Goal: Task Accomplishment & Management: Complete application form

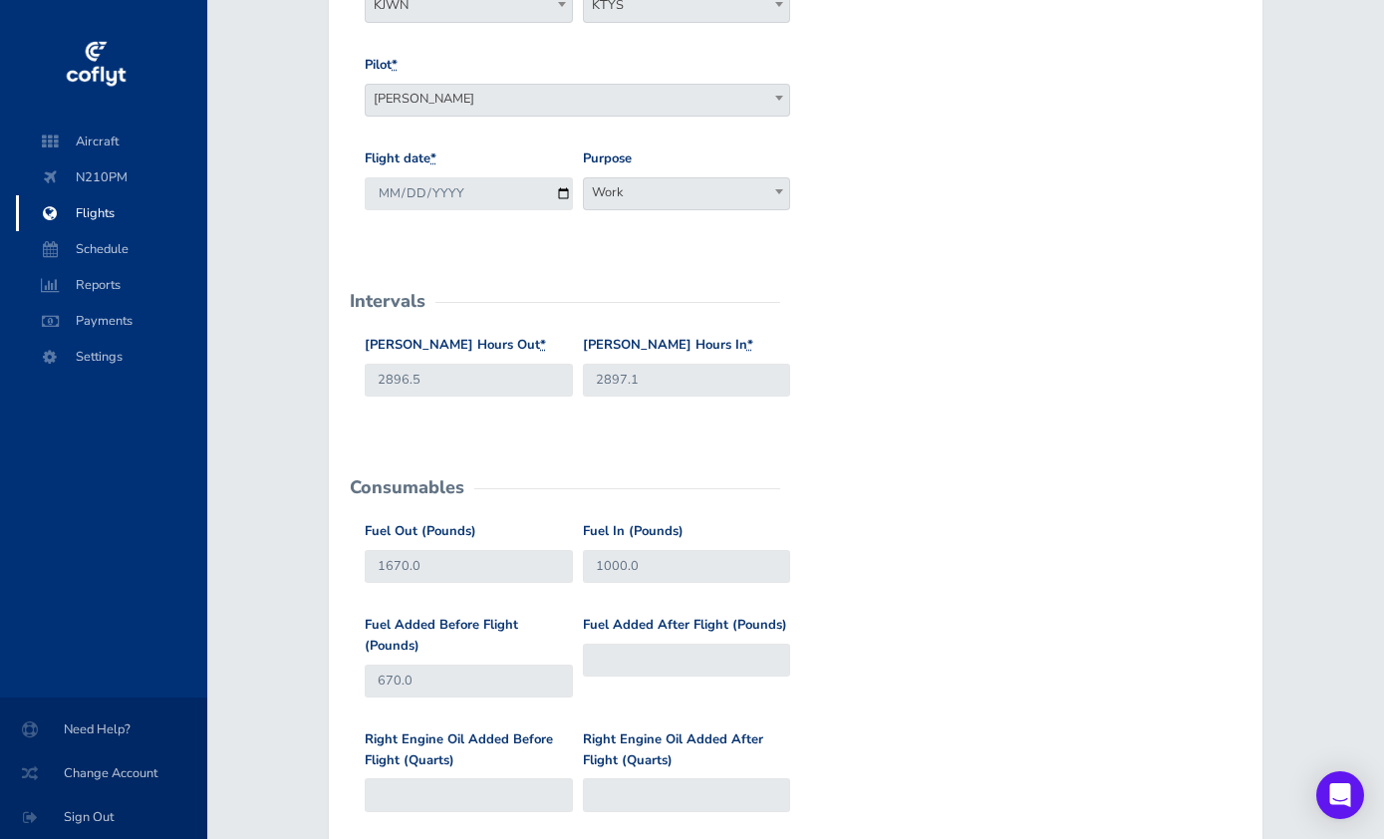
click at [94, 226] on span "Flights" at bounding box center [111, 213] width 151 height 36
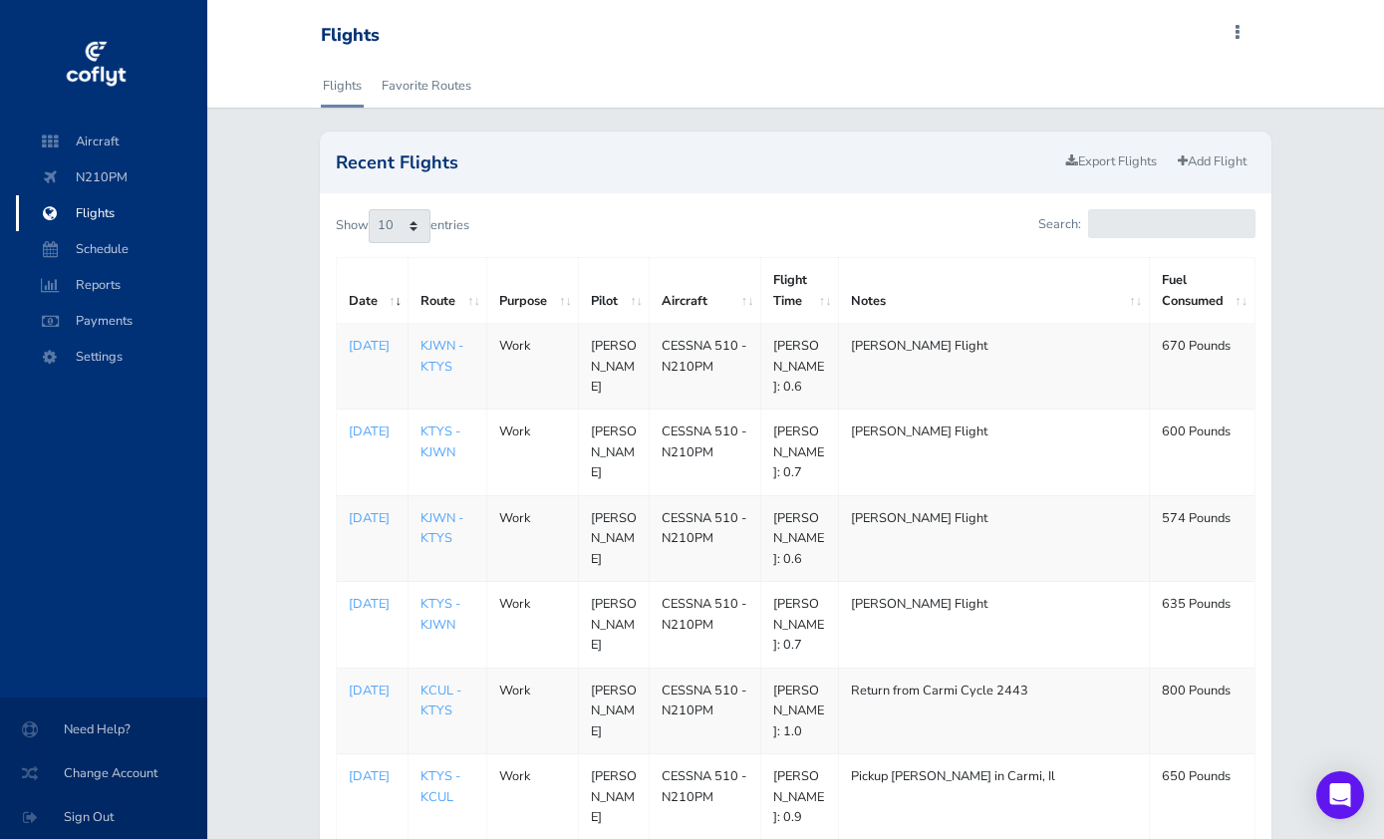
click at [1199, 165] on link "Add Flight" at bounding box center [1211, 161] width 87 height 29
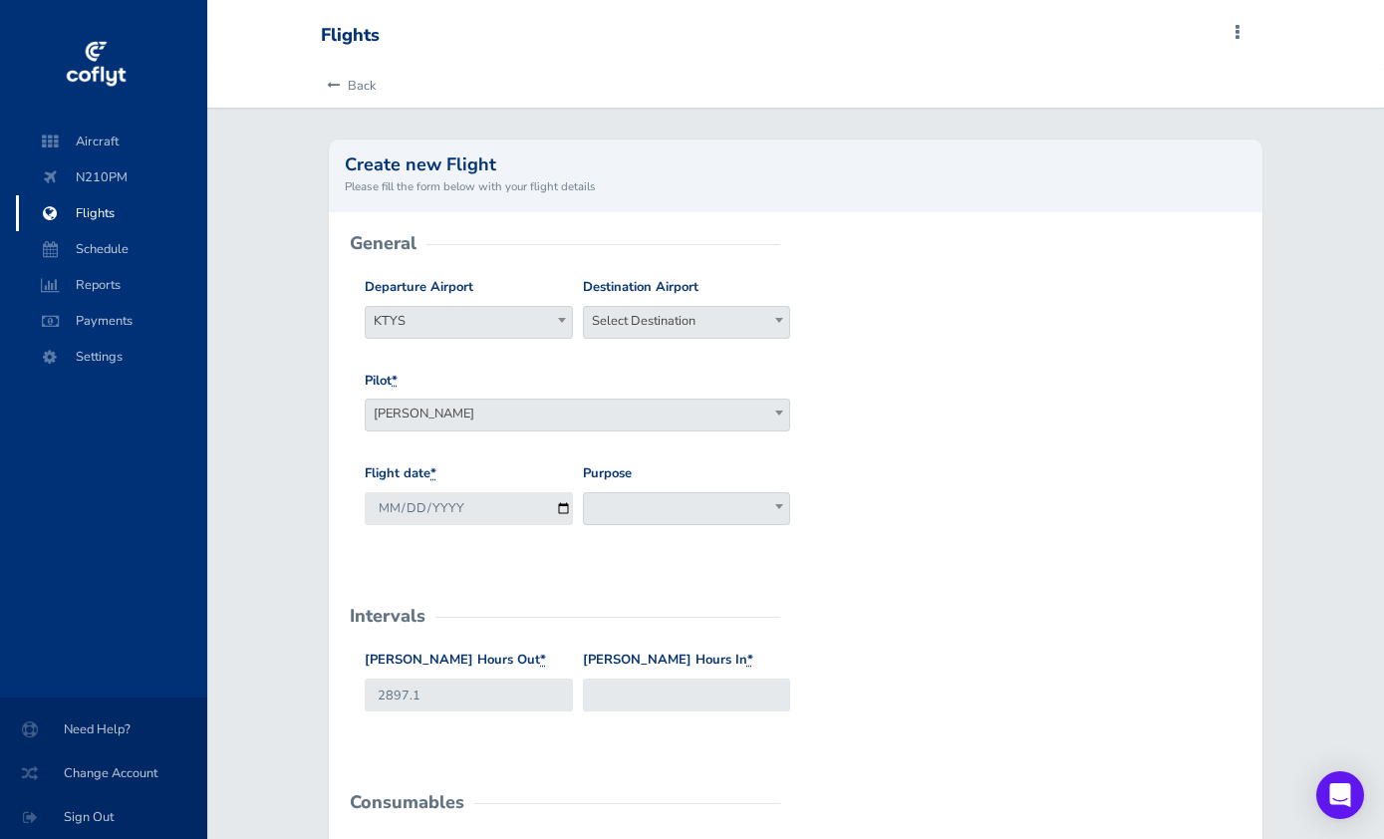
click at [697, 307] on span "Select Destination" at bounding box center [687, 321] width 206 height 28
click at [691, 351] on input "search" at bounding box center [687, 356] width 198 height 30
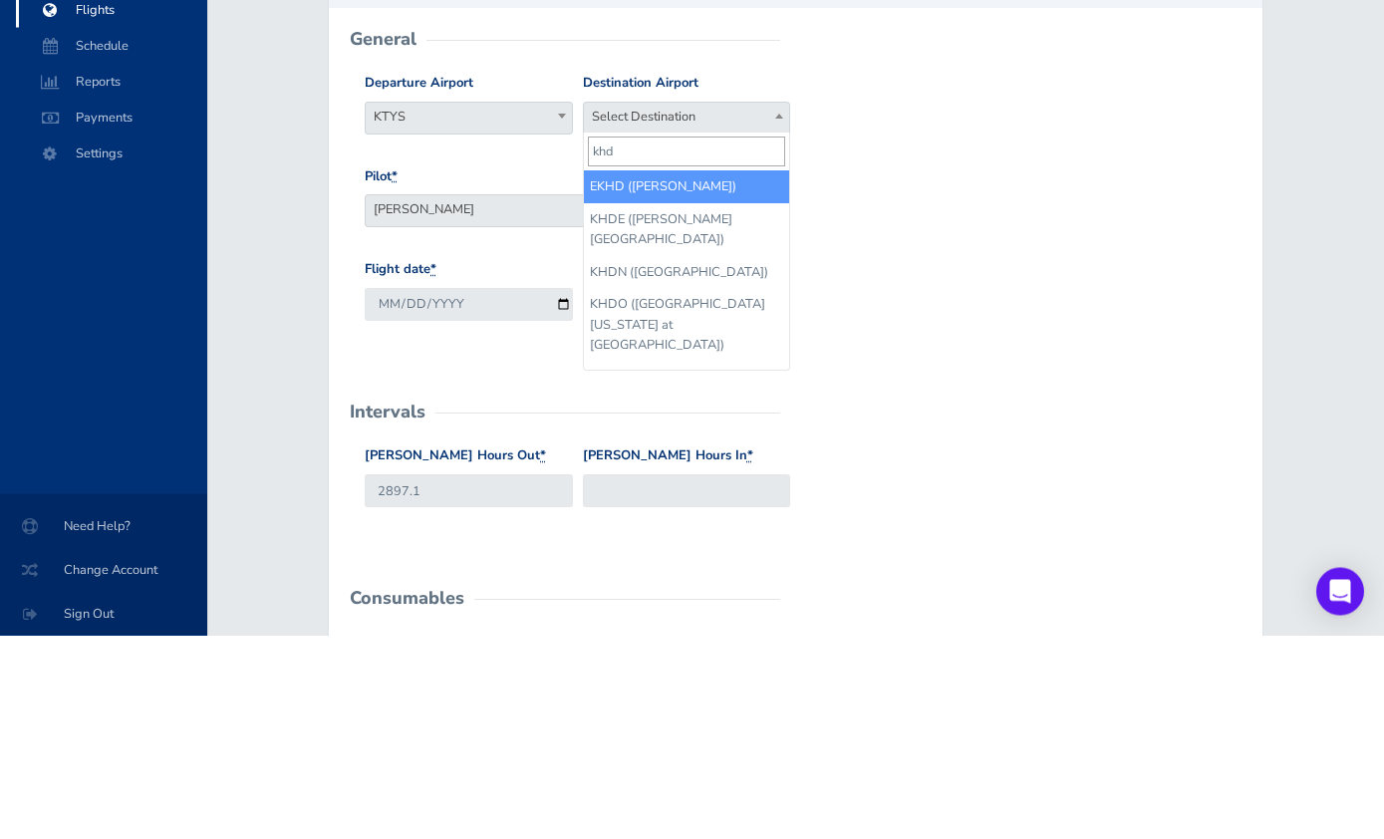
type input "khdc"
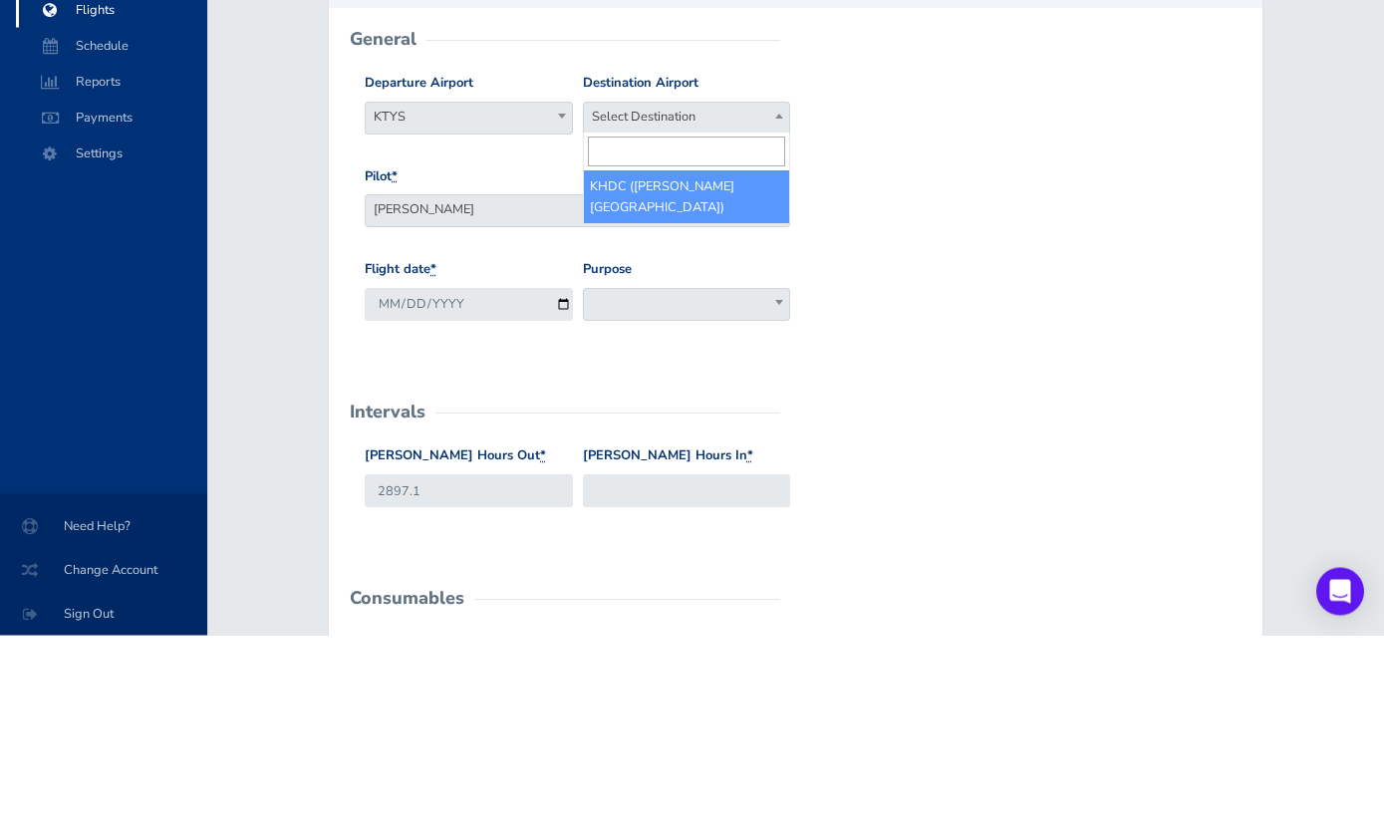
select select "KHDC"
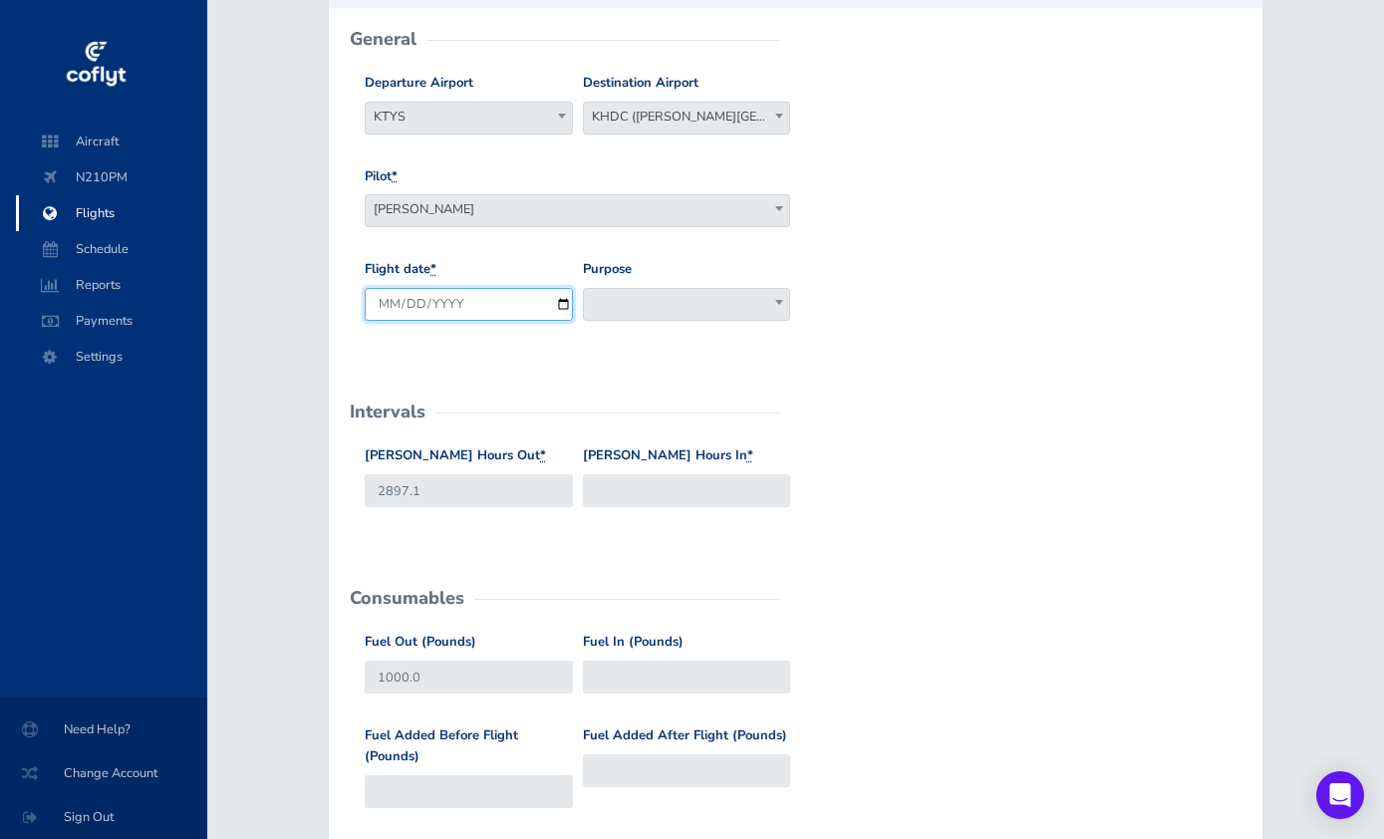
click at [480, 302] on input "2025-08-12" at bounding box center [469, 304] width 208 height 33
type input "2025-08-11"
click at [771, 309] on span at bounding box center [779, 302] width 20 height 26
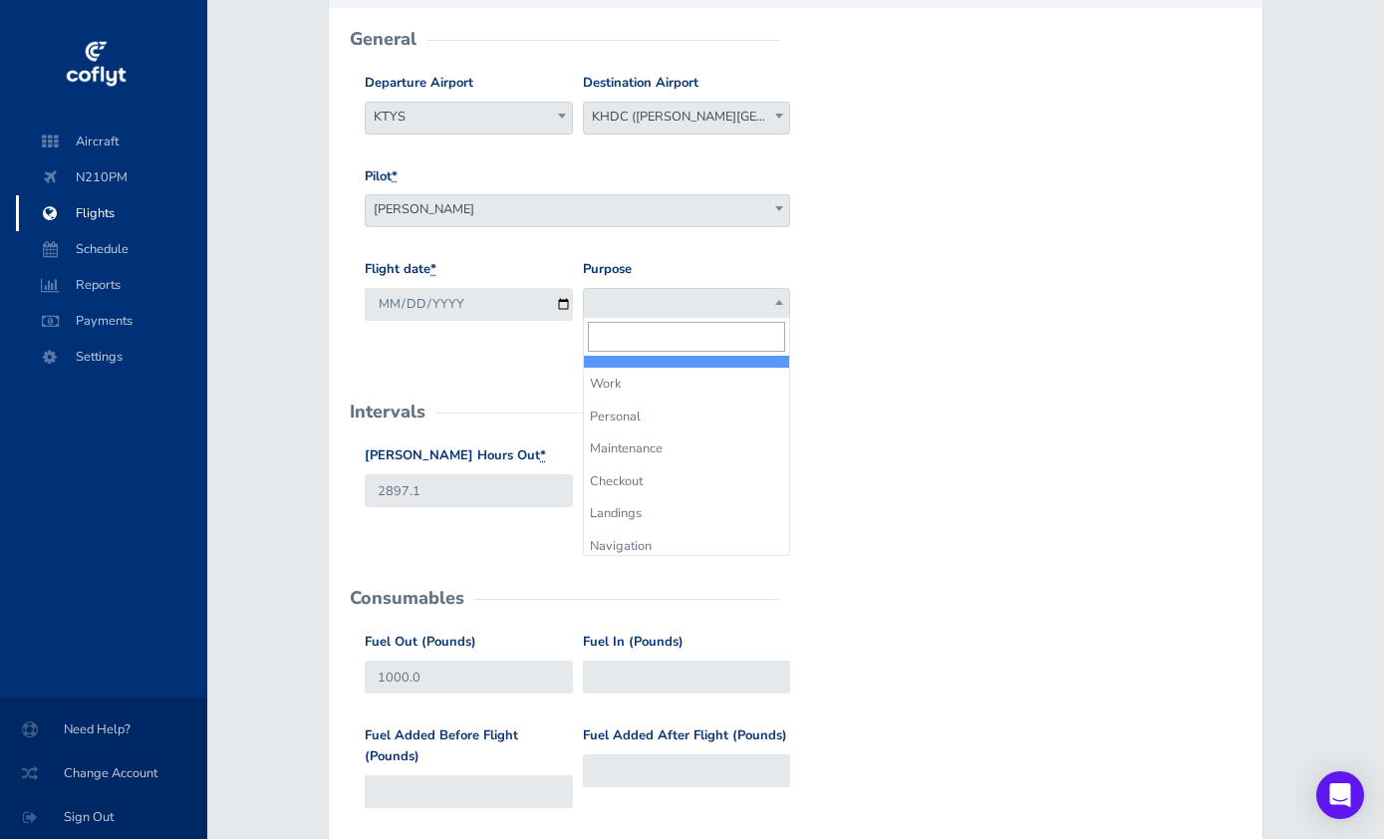
select select "Personal"
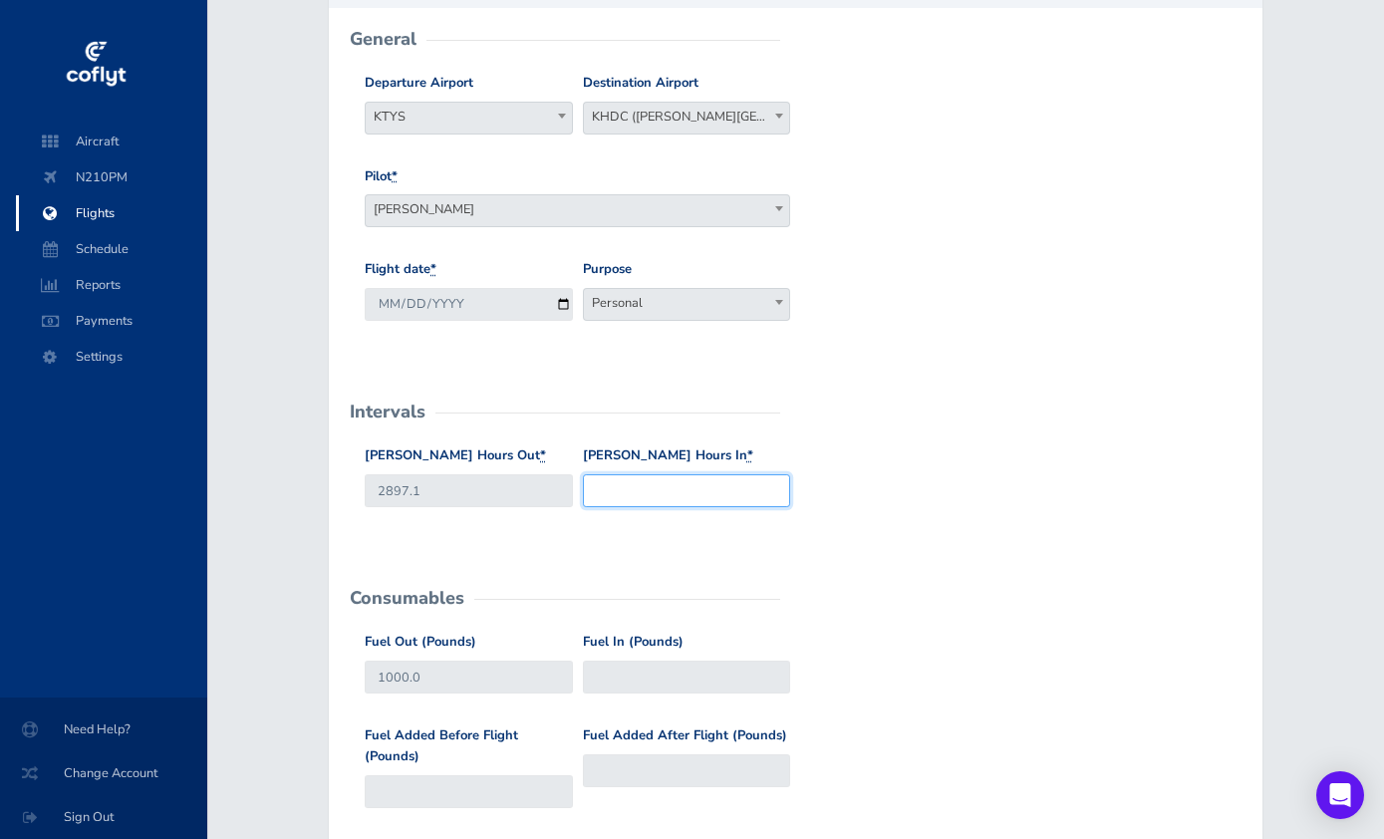
click at [702, 505] on input "[PERSON_NAME] Hours In *" at bounding box center [687, 490] width 208 height 33
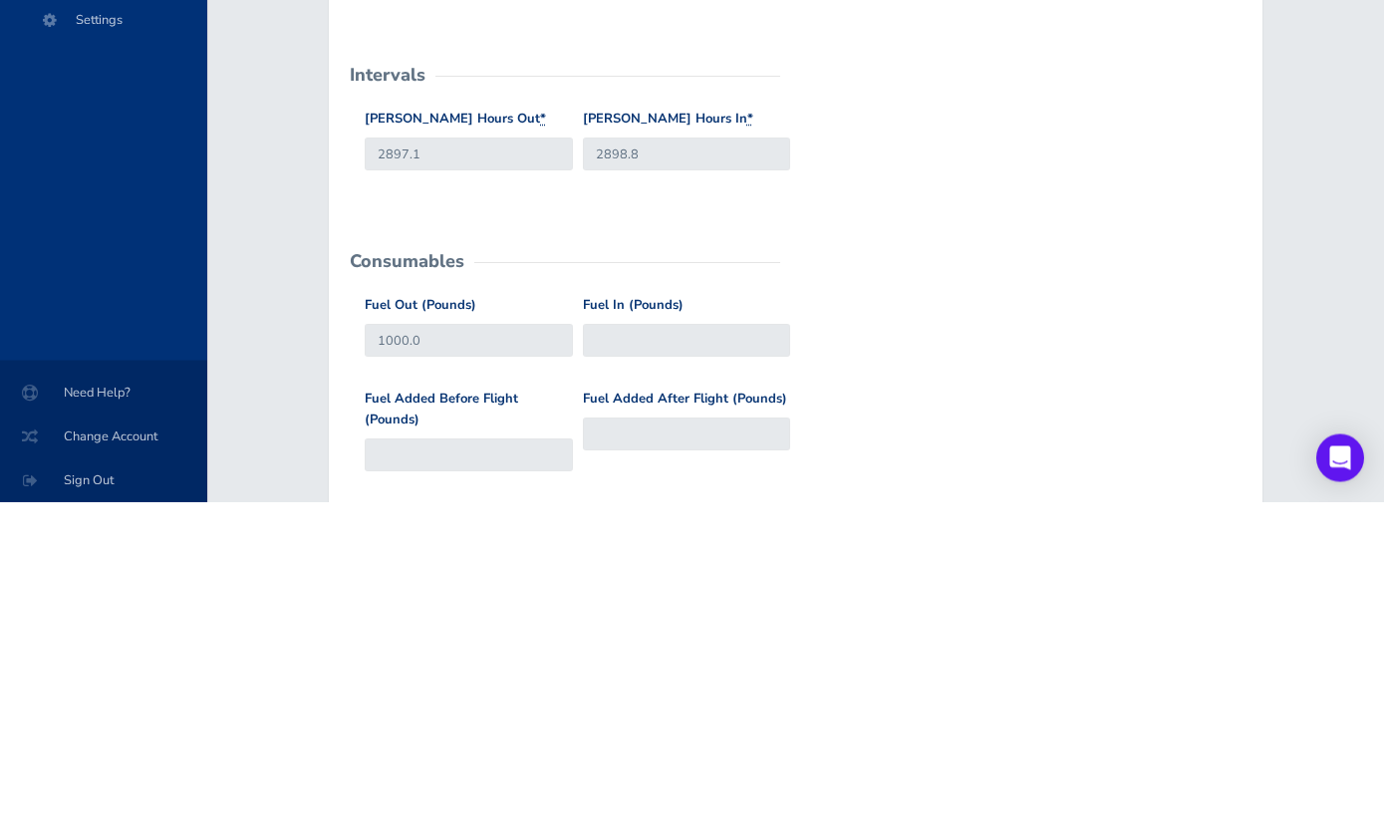
scroll to position [541, 0]
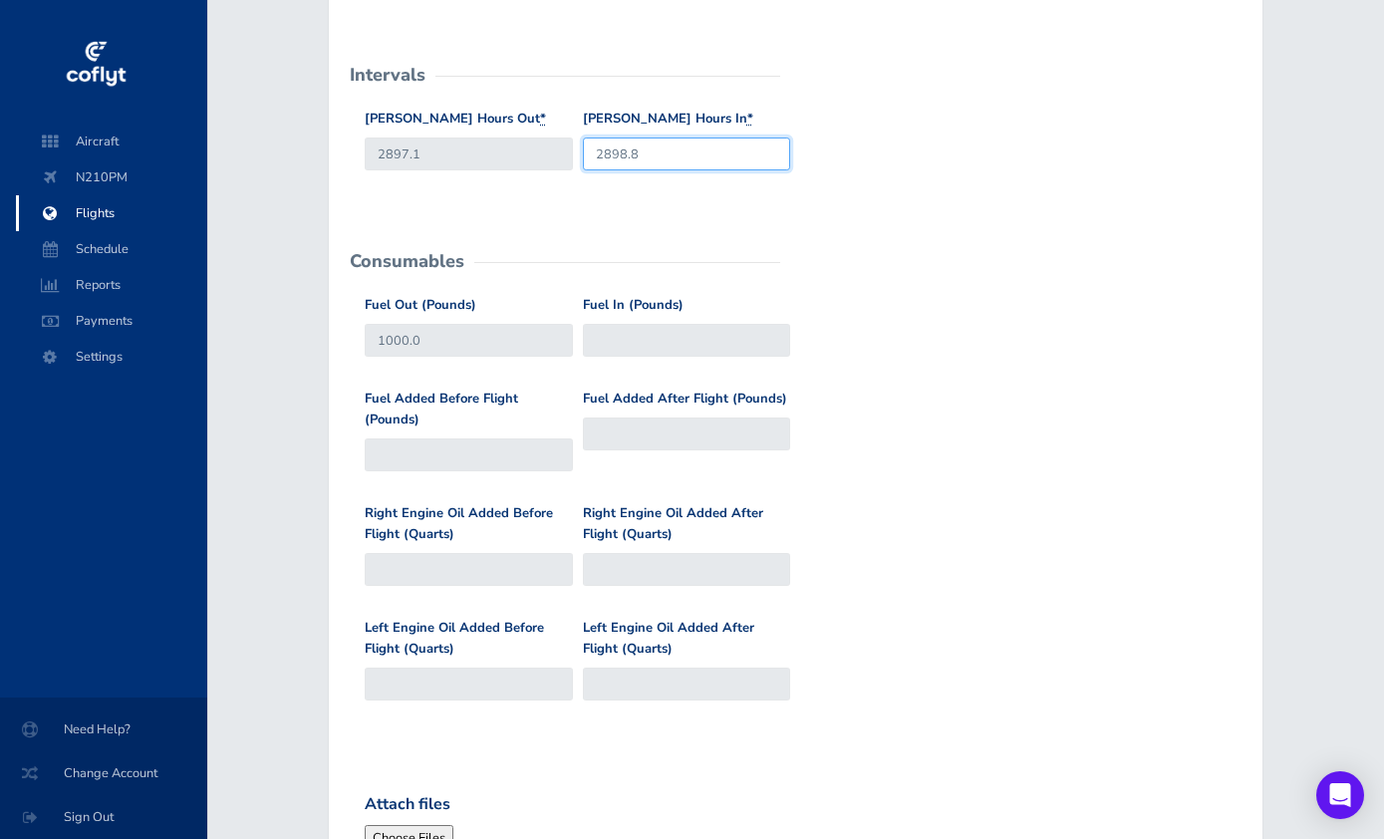
type input "2898.8"
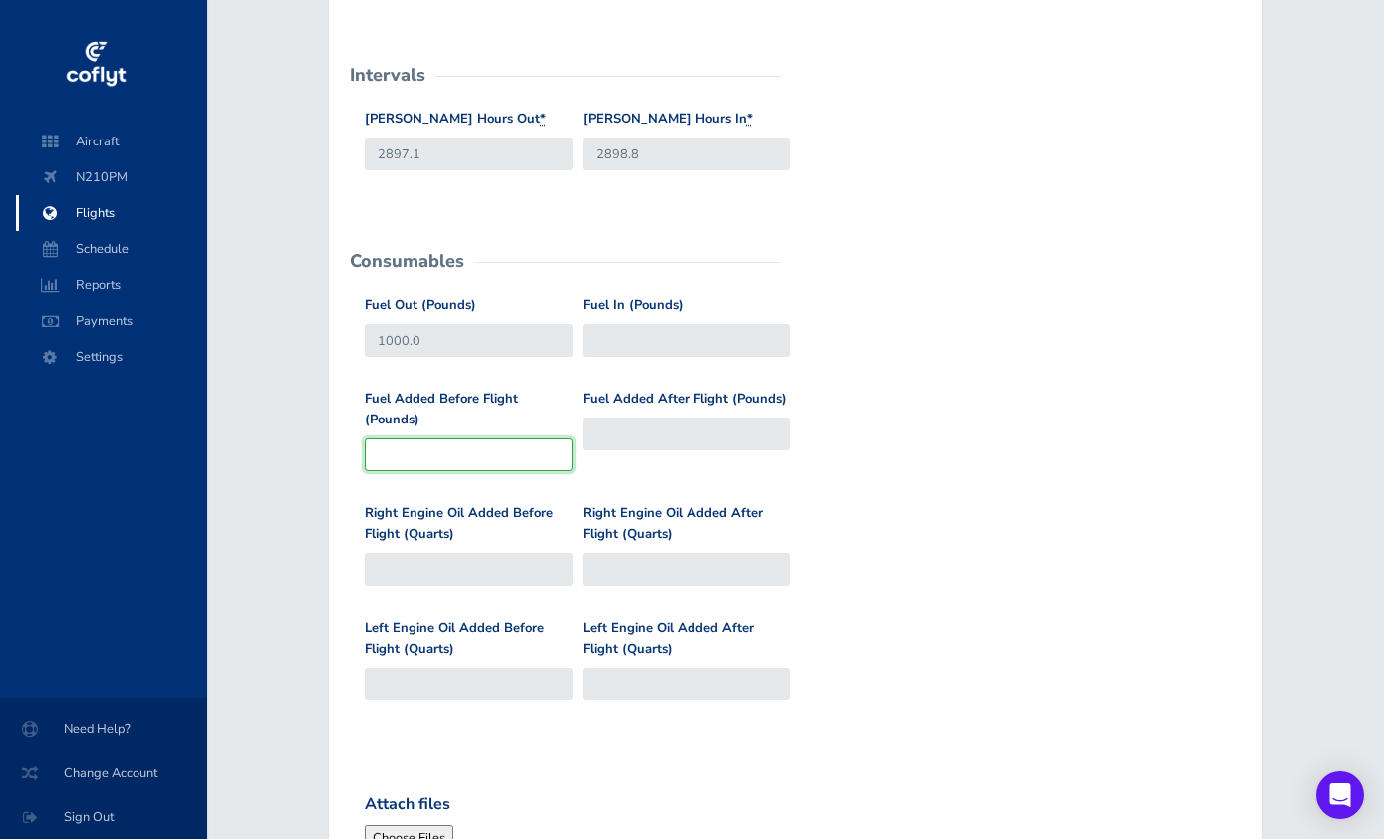
click at [489, 463] on input "Fuel Added Before Flight (Pounds)" at bounding box center [469, 454] width 208 height 33
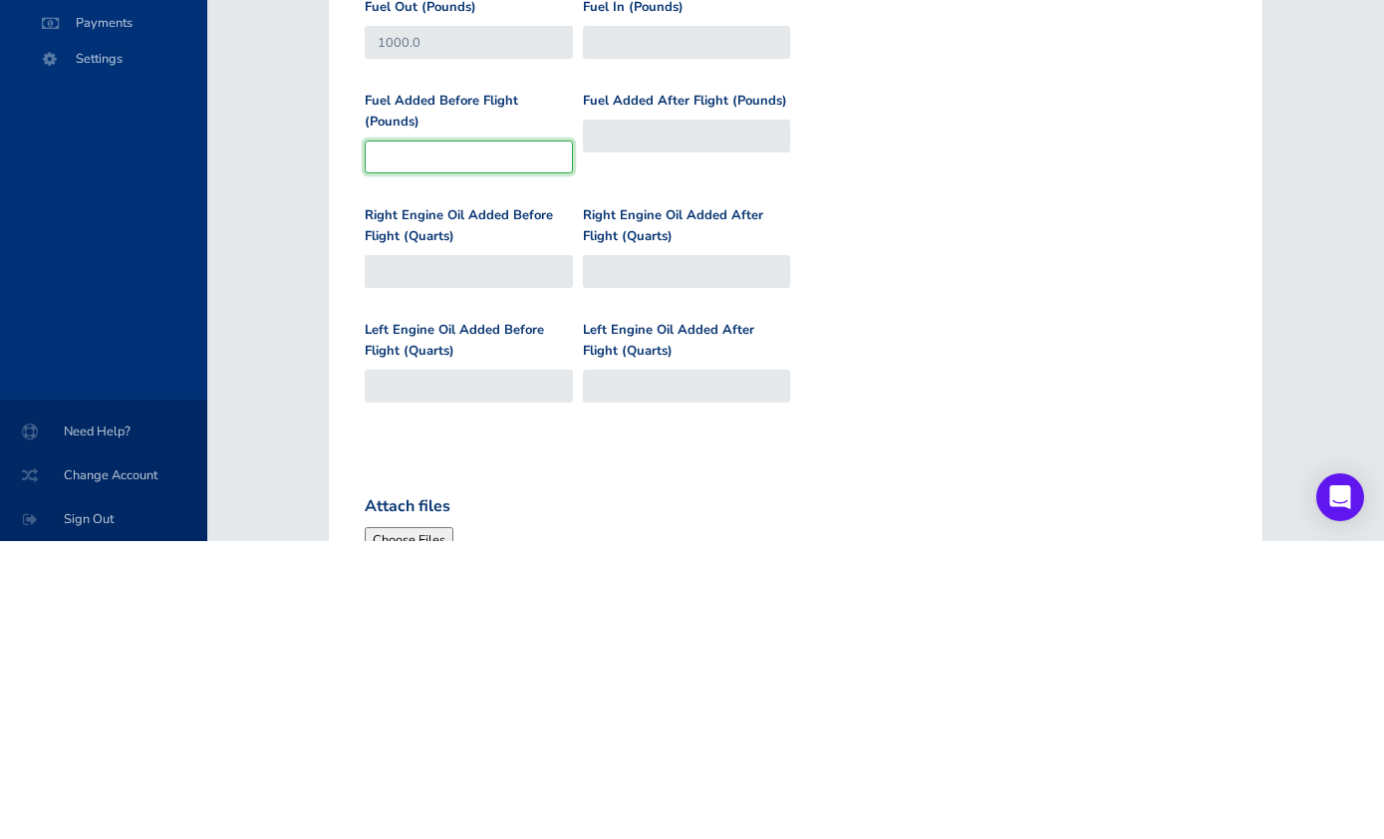
type input "1"
type input "1001"
type input "11"
type input "1011"
type input "112"
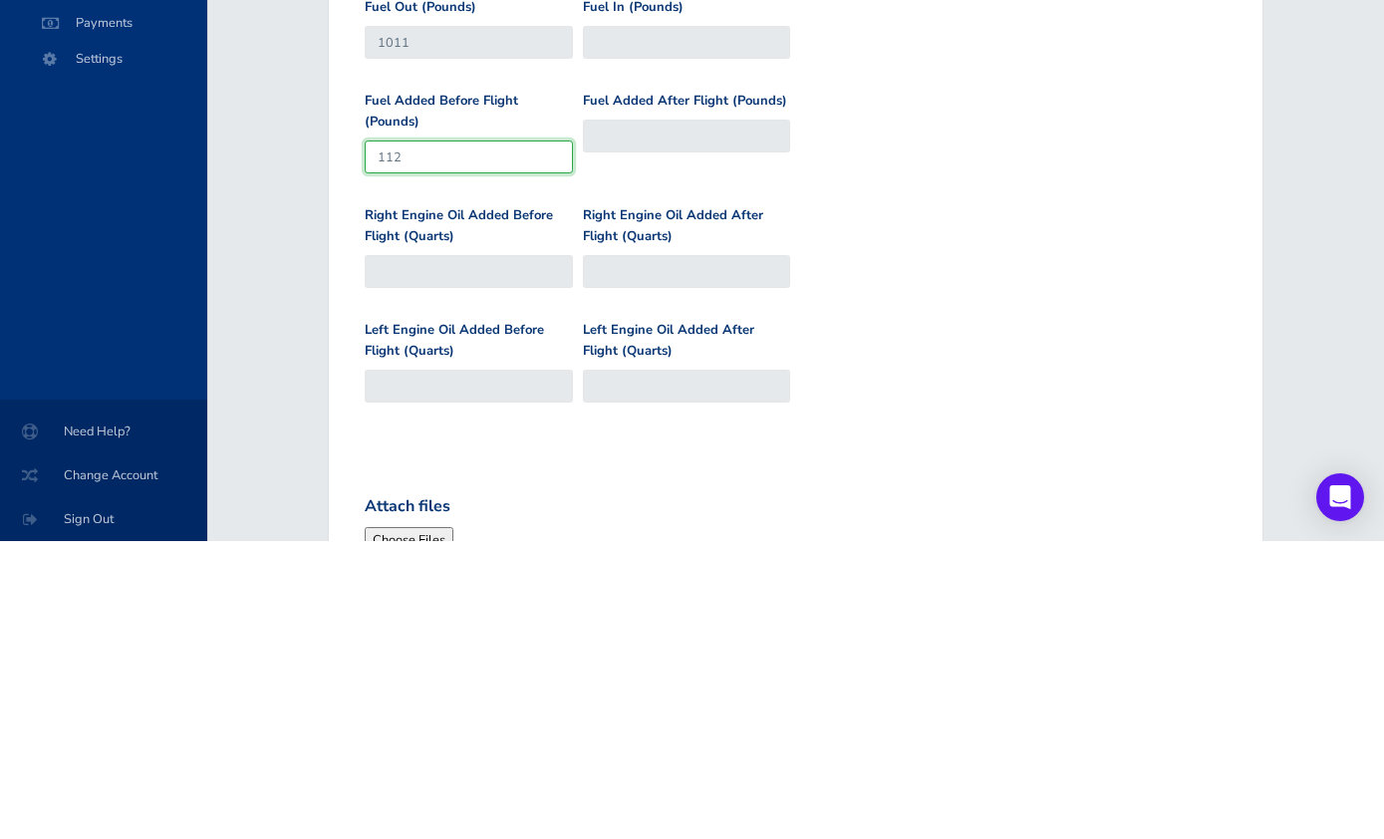
type input "1112"
type input "1120"
type input "2120"
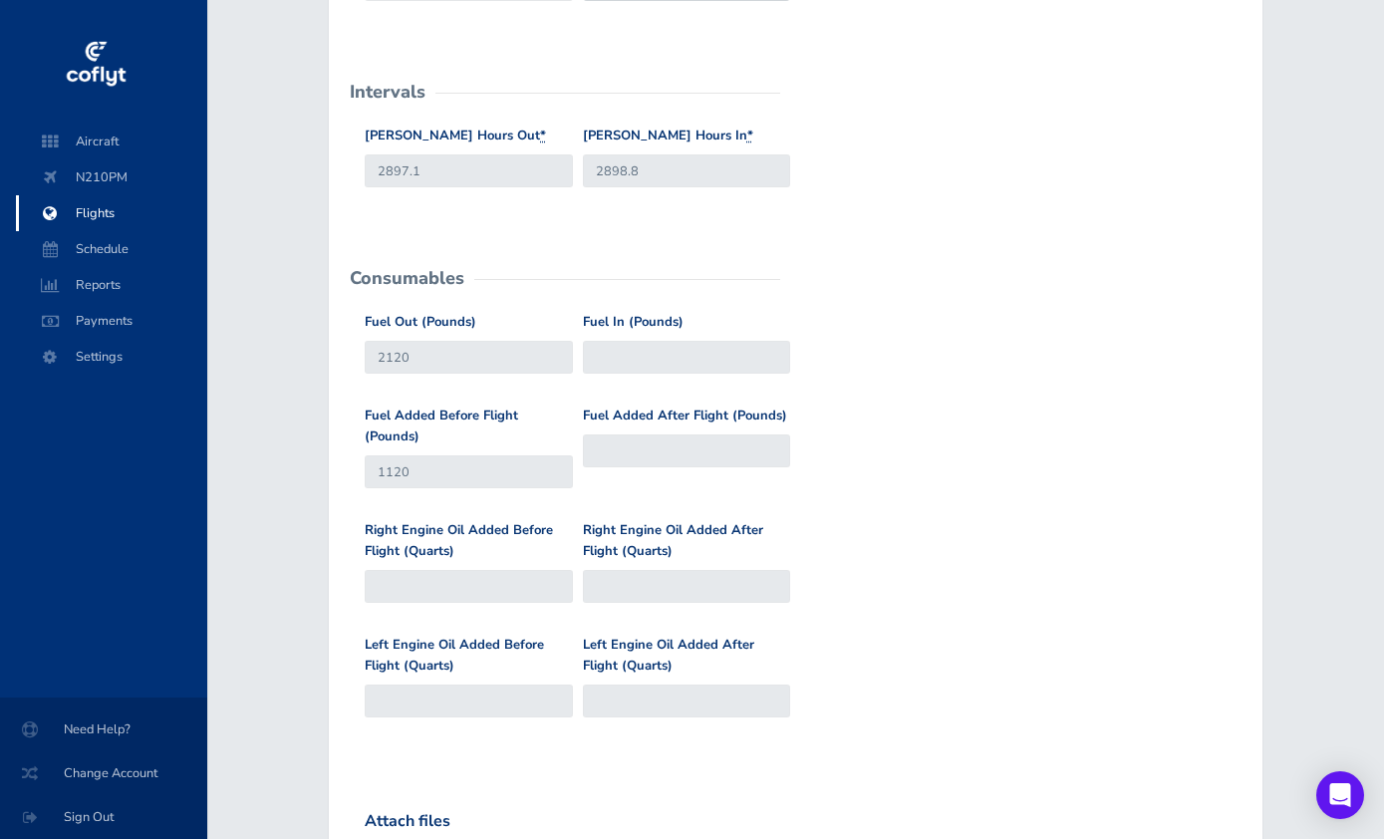
scroll to position [519, 0]
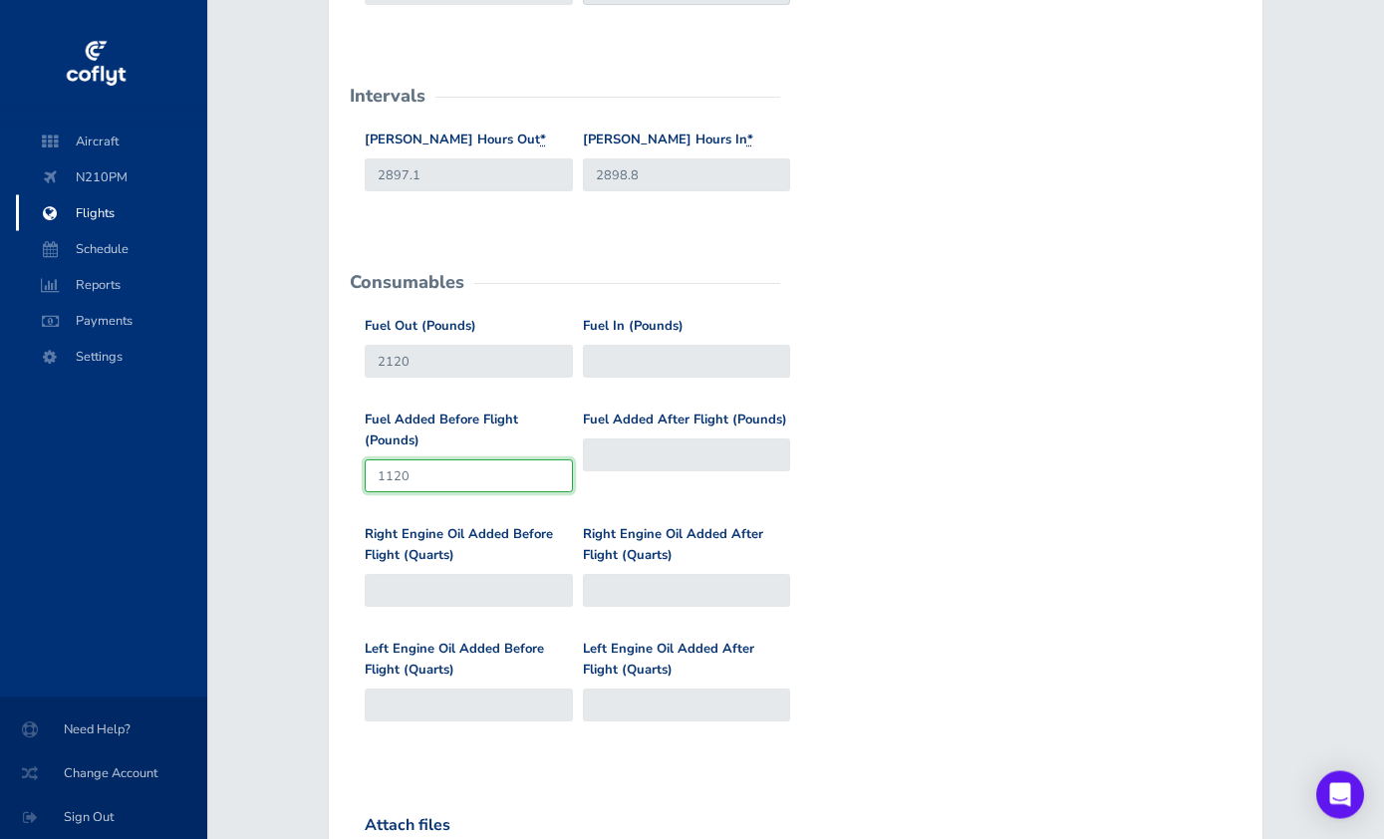
type input "1120"
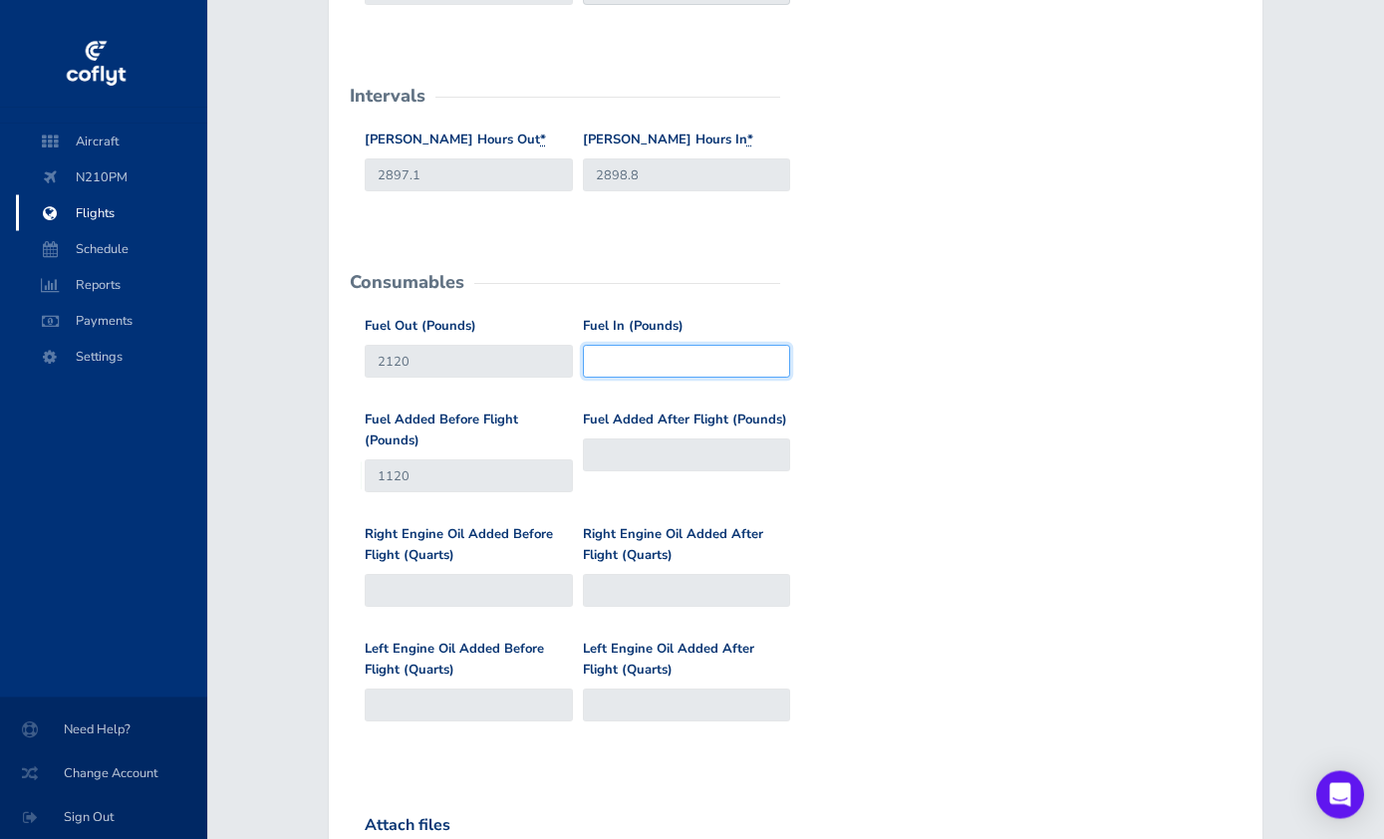
click at [676, 361] on input "Fuel In (Pounds)" at bounding box center [687, 362] width 208 height 33
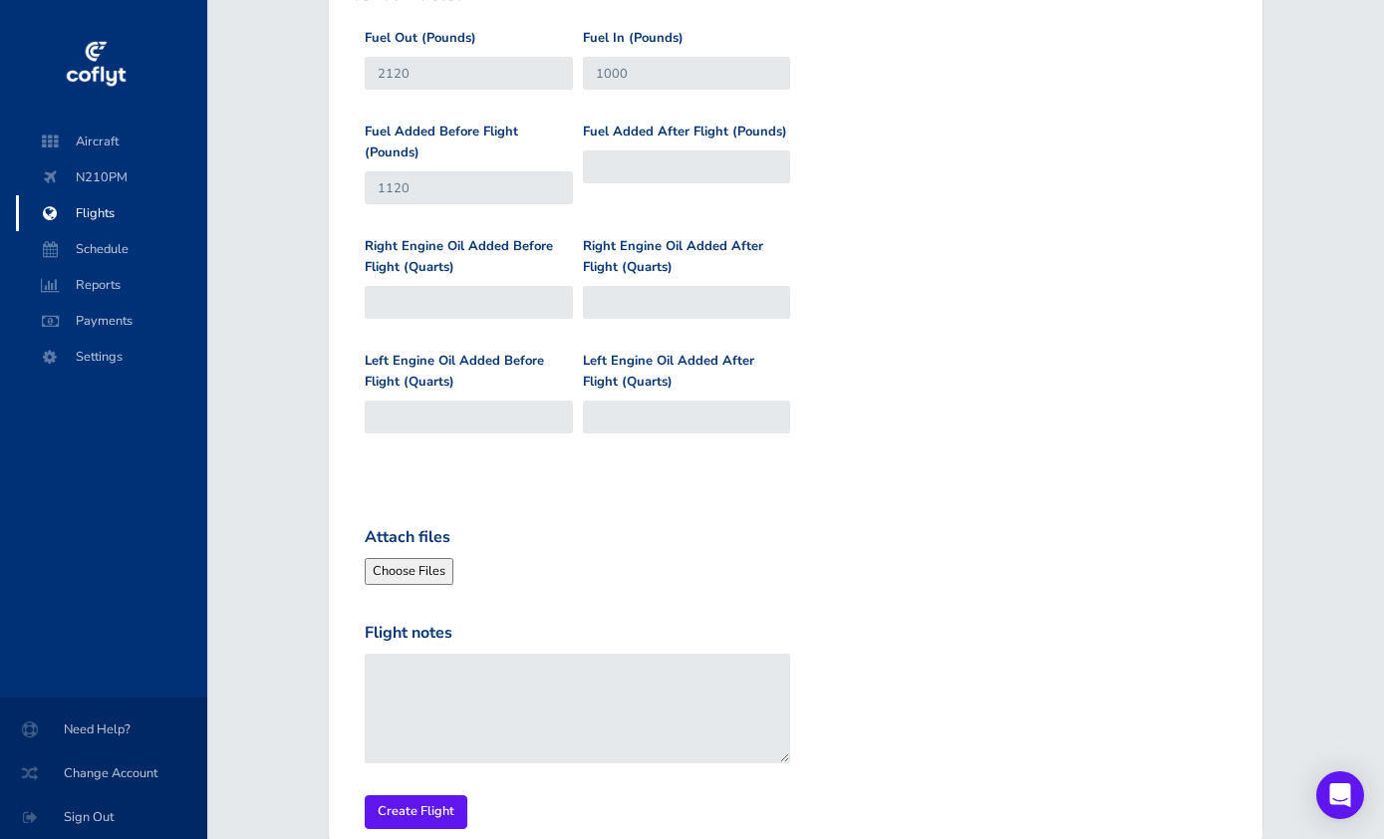
scroll to position [822, 0]
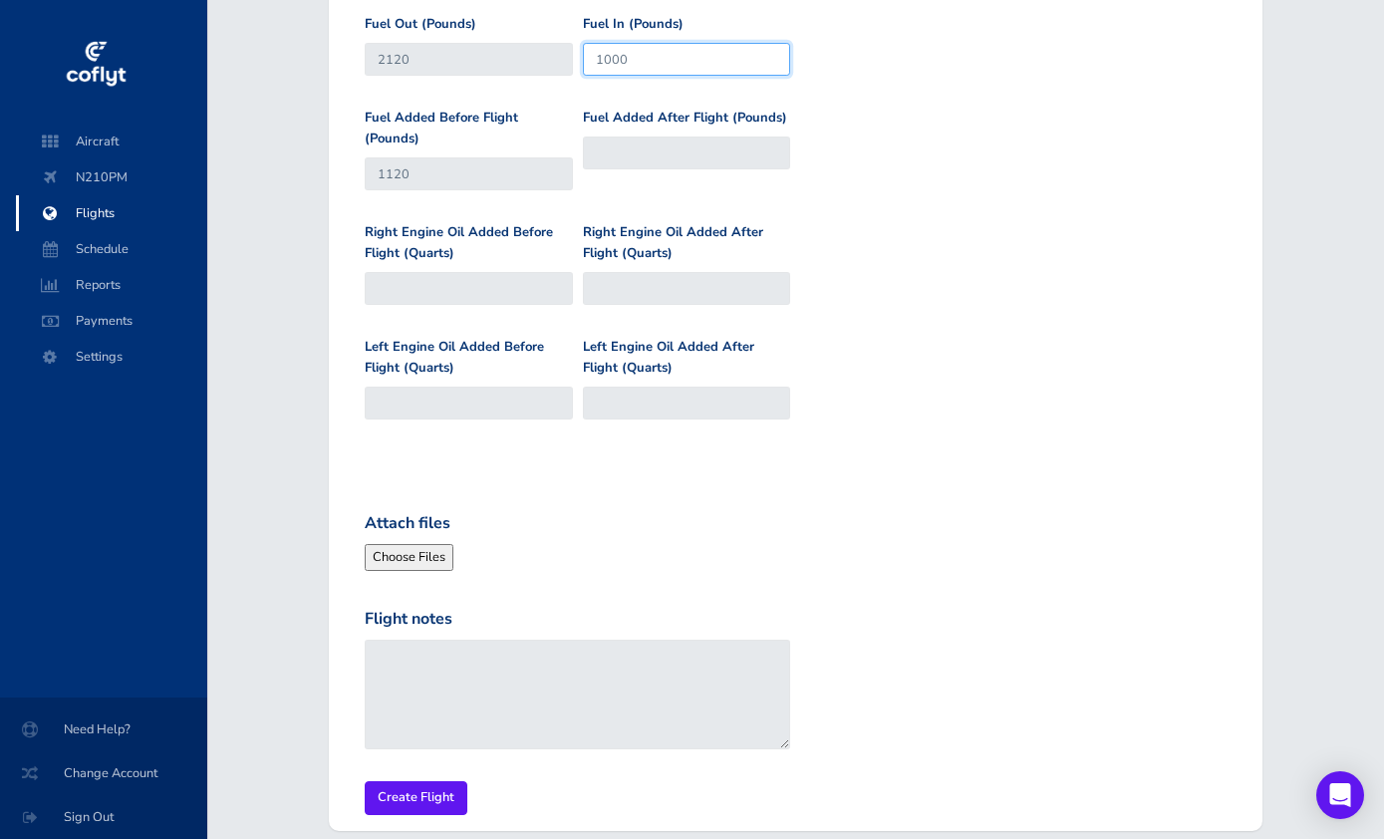
type input "1000"
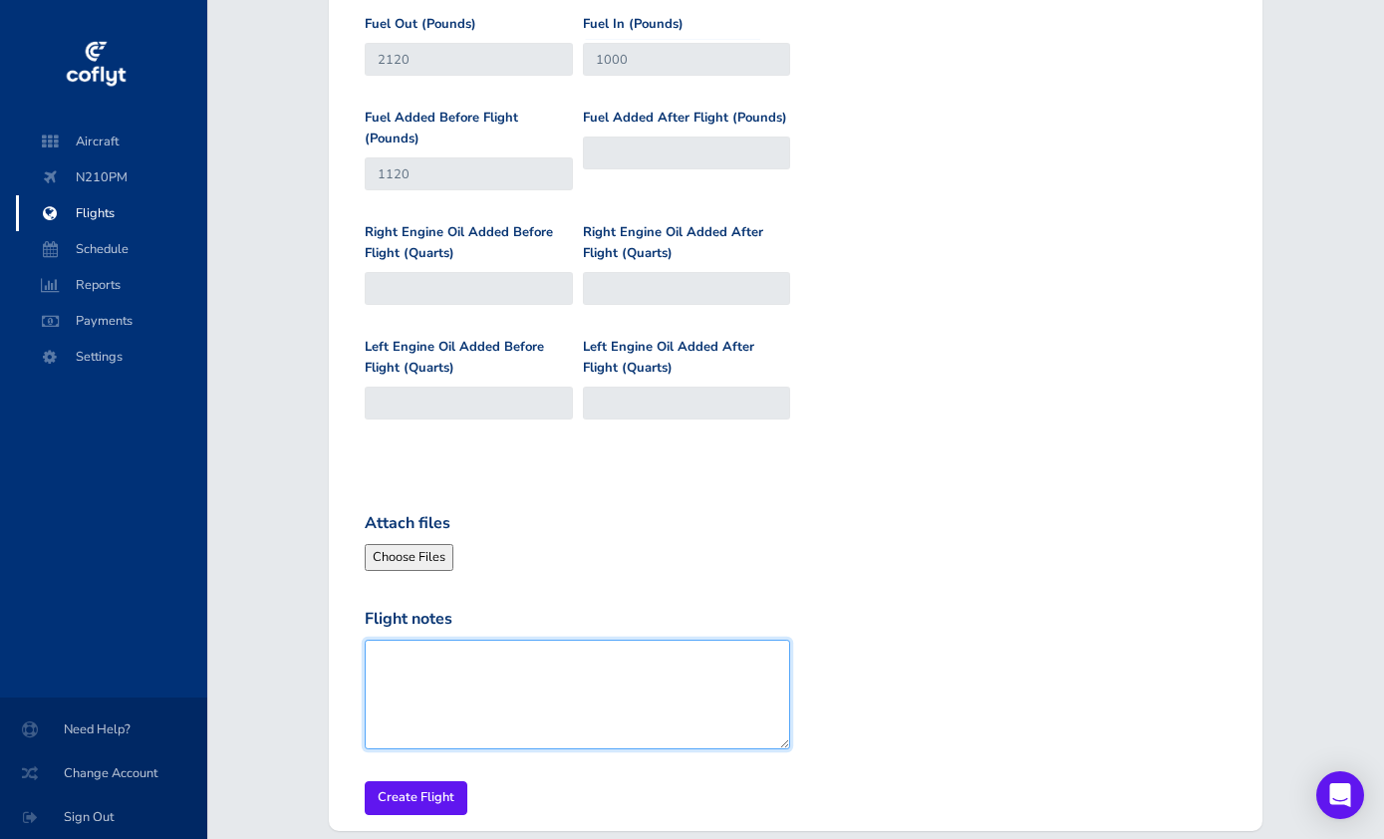
click at [462, 648] on textarea "Flight notes" at bounding box center [577, 694] width 425 height 110
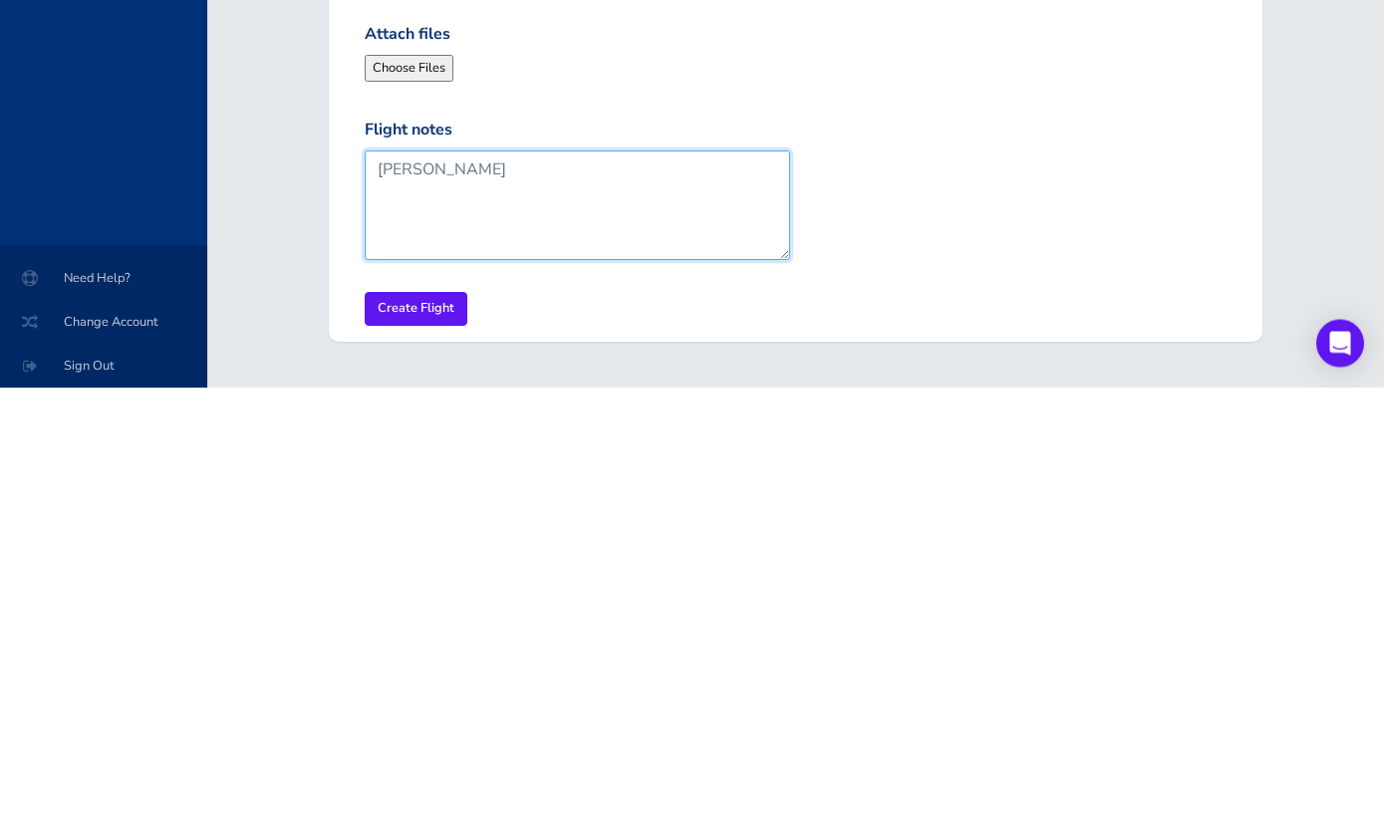
type textarea "[PERSON_NAME]"
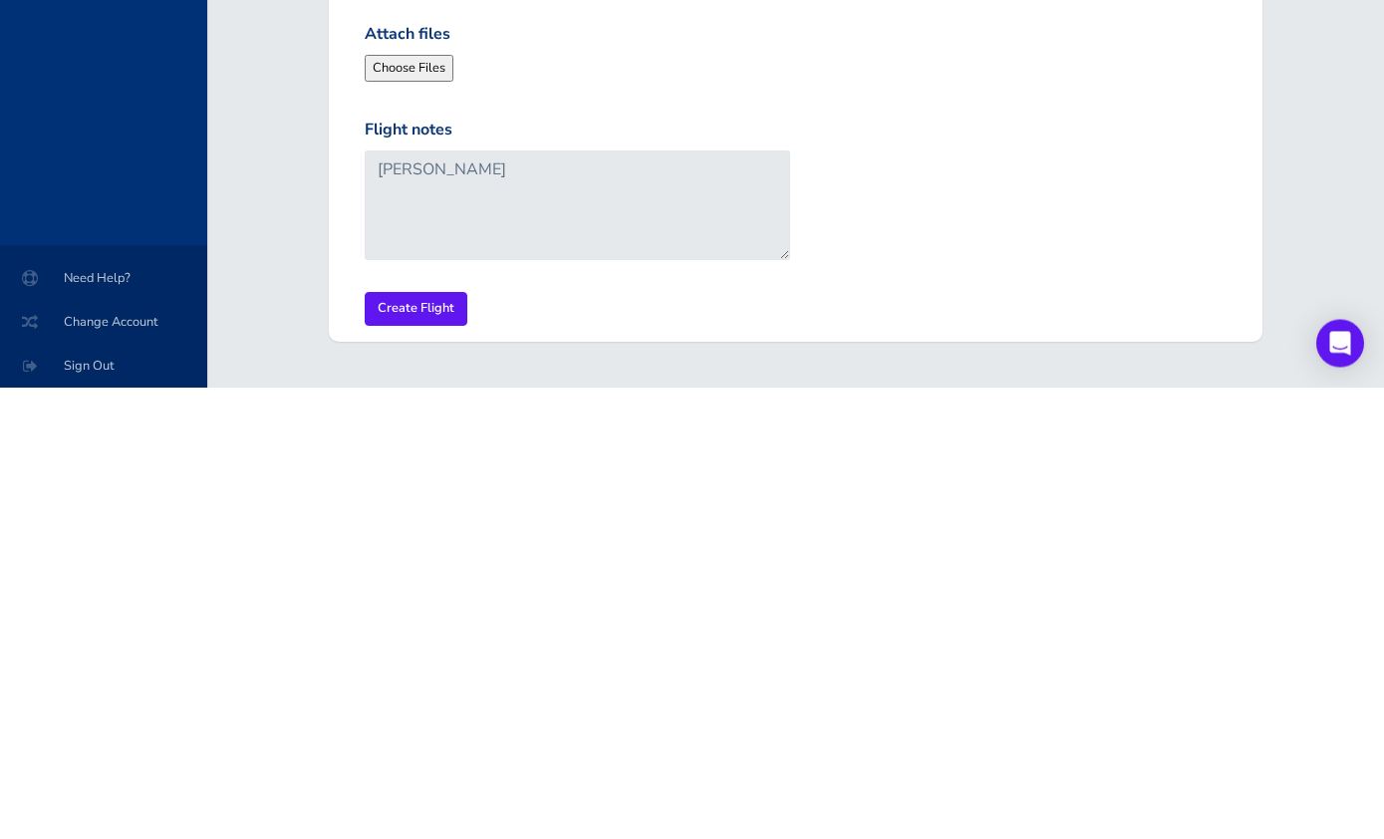
click at [424, 744] on input "Create Flight" at bounding box center [416, 760] width 103 height 33
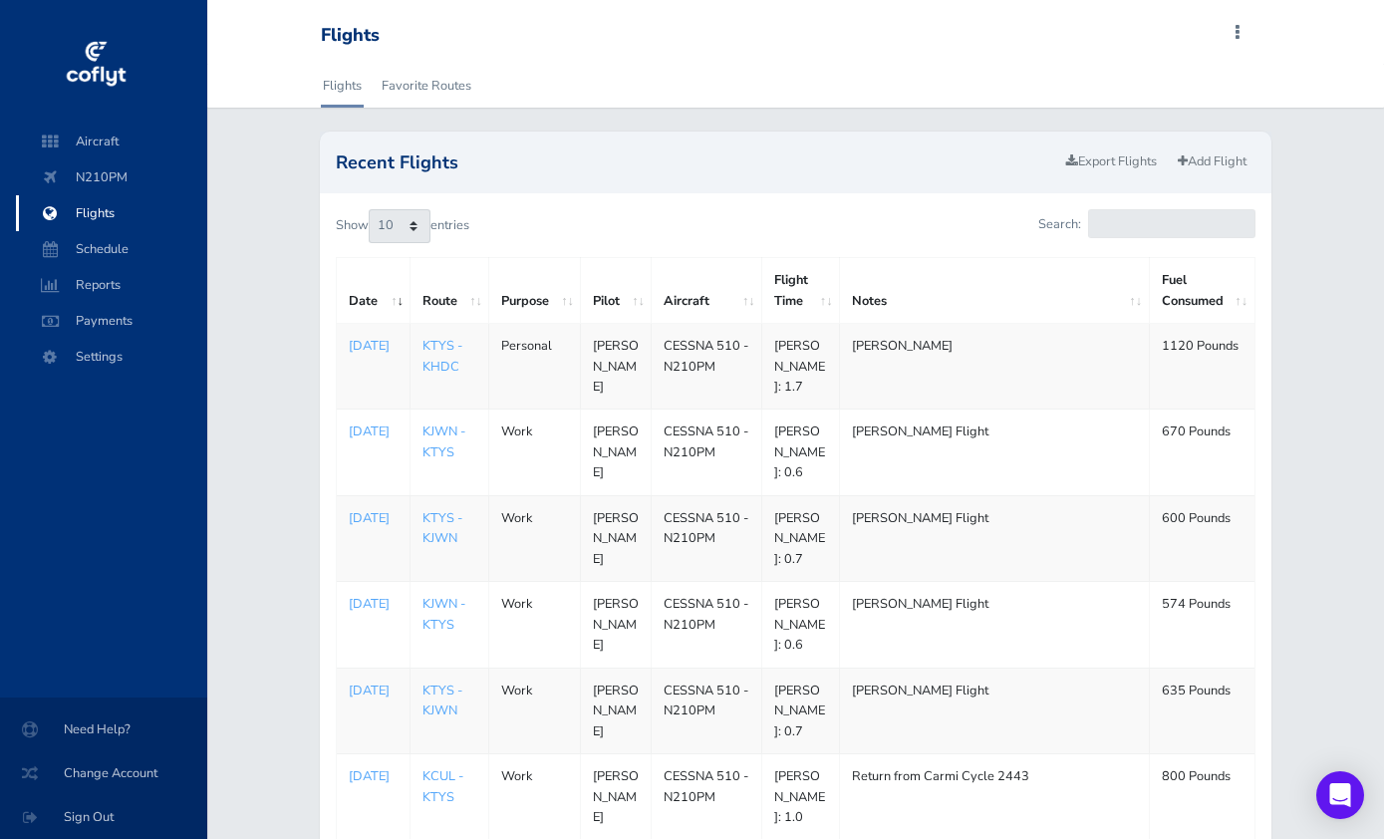
click at [1209, 168] on link "Add Flight" at bounding box center [1211, 161] width 87 height 29
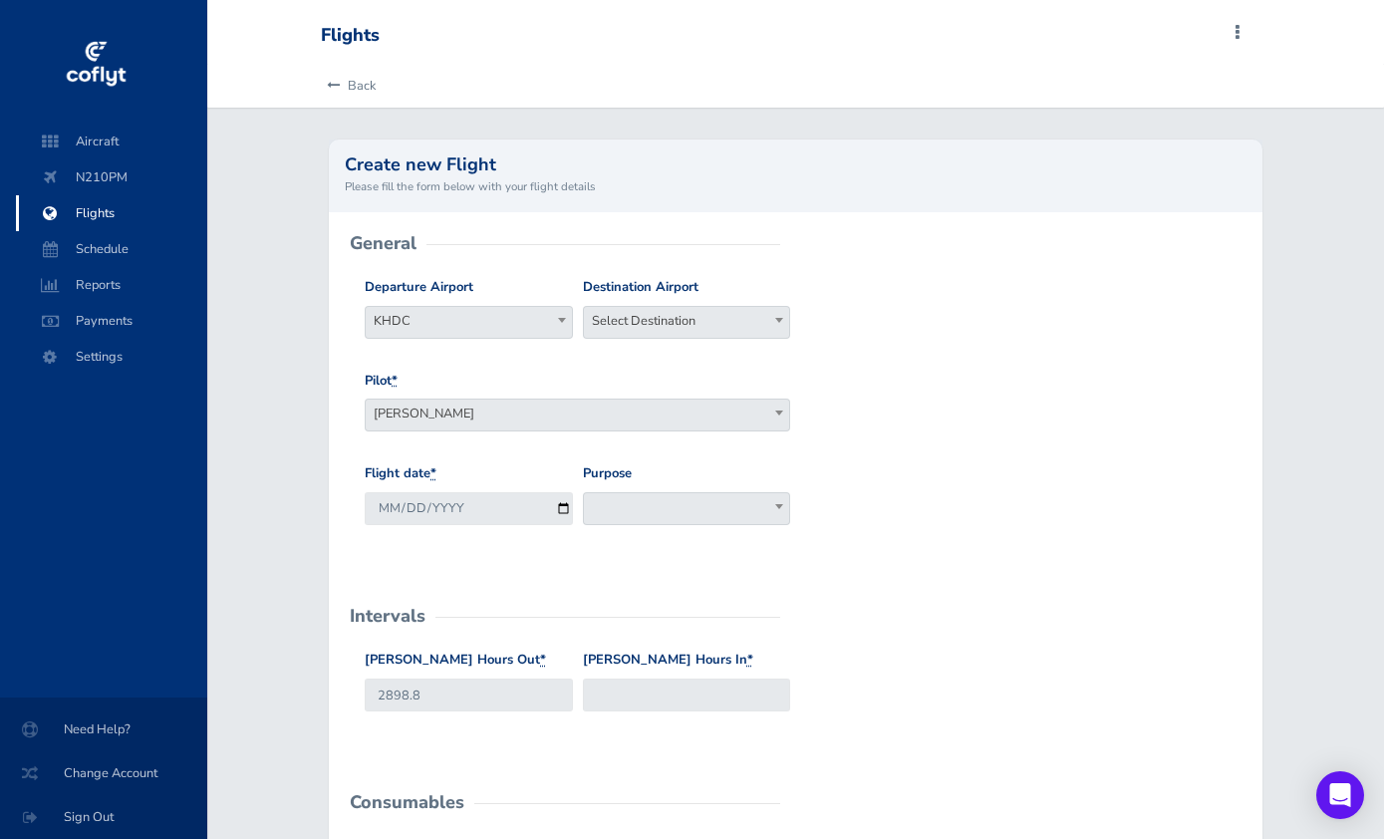
click at [690, 328] on span "Select Destination" at bounding box center [687, 321] width 206 height 28
click at [681, 359] on input "search" at bounding box center [687, 356] width 198 height 30
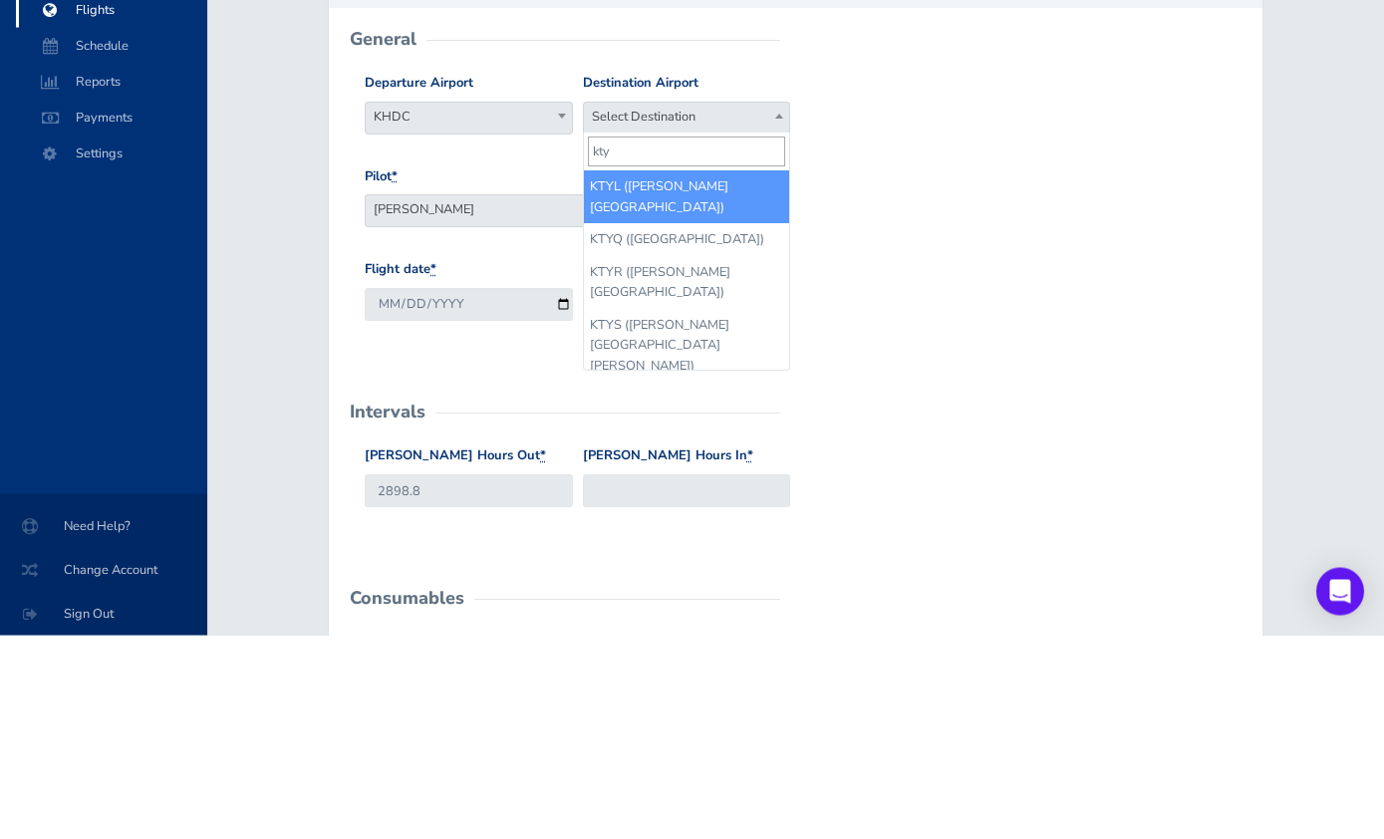
type input "ktys"
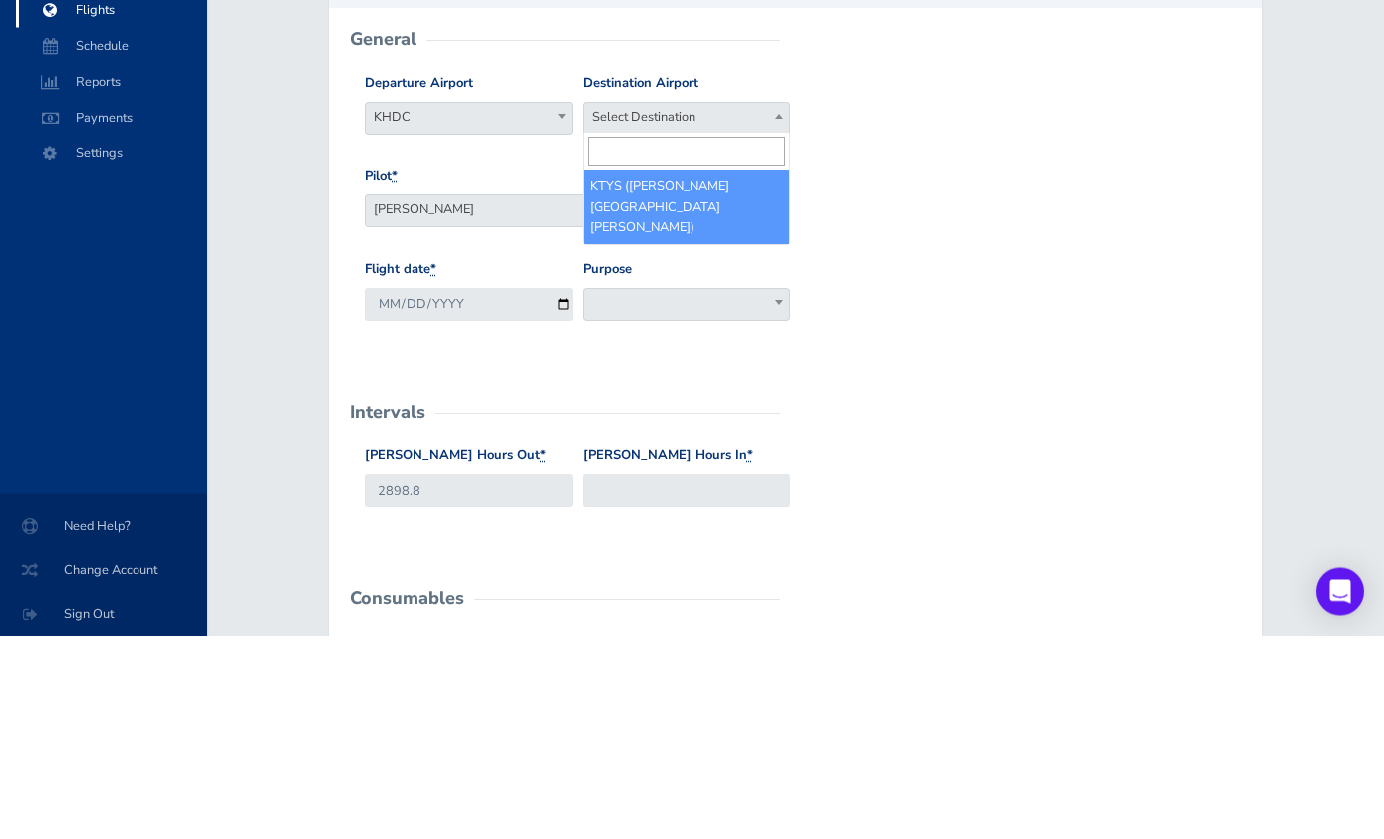
scroll to position [204, 0]
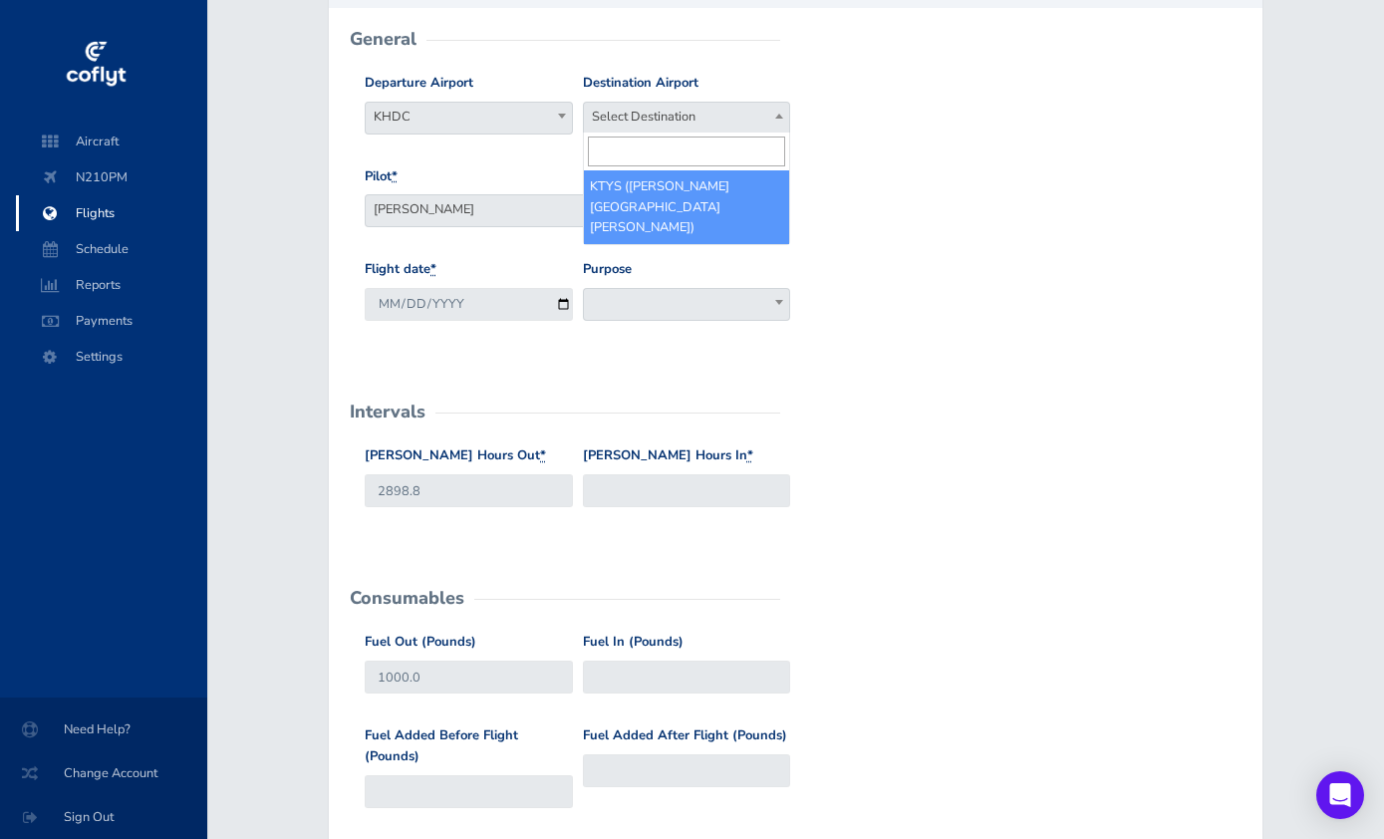
select select "KTYS"
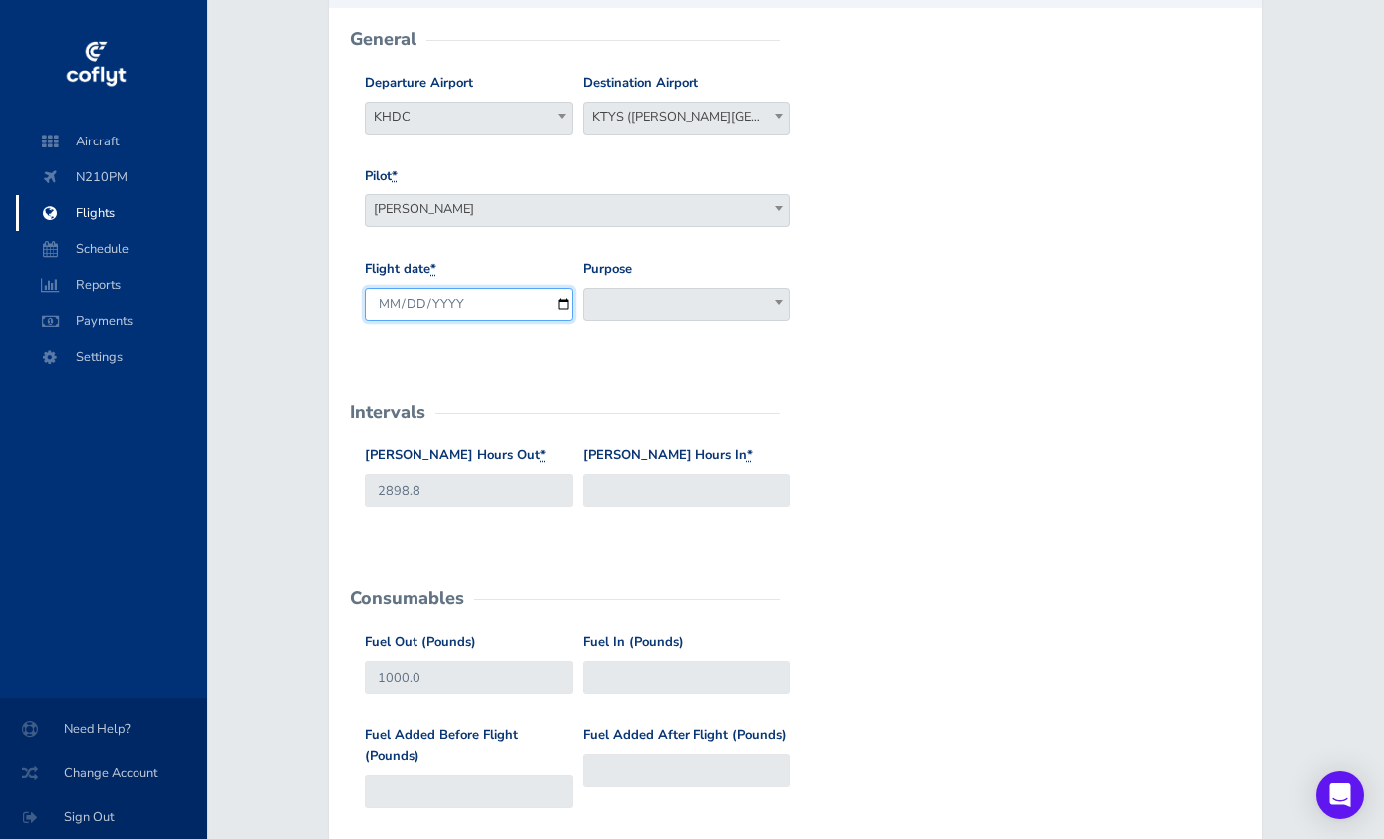
click at [492, 299] on input "[DATE]" at bounding box center [469, 304] width 208 height 33
type input "[DATE]"
click at [774, 299] on span at bounding box center [779, 302] width 20 height 26
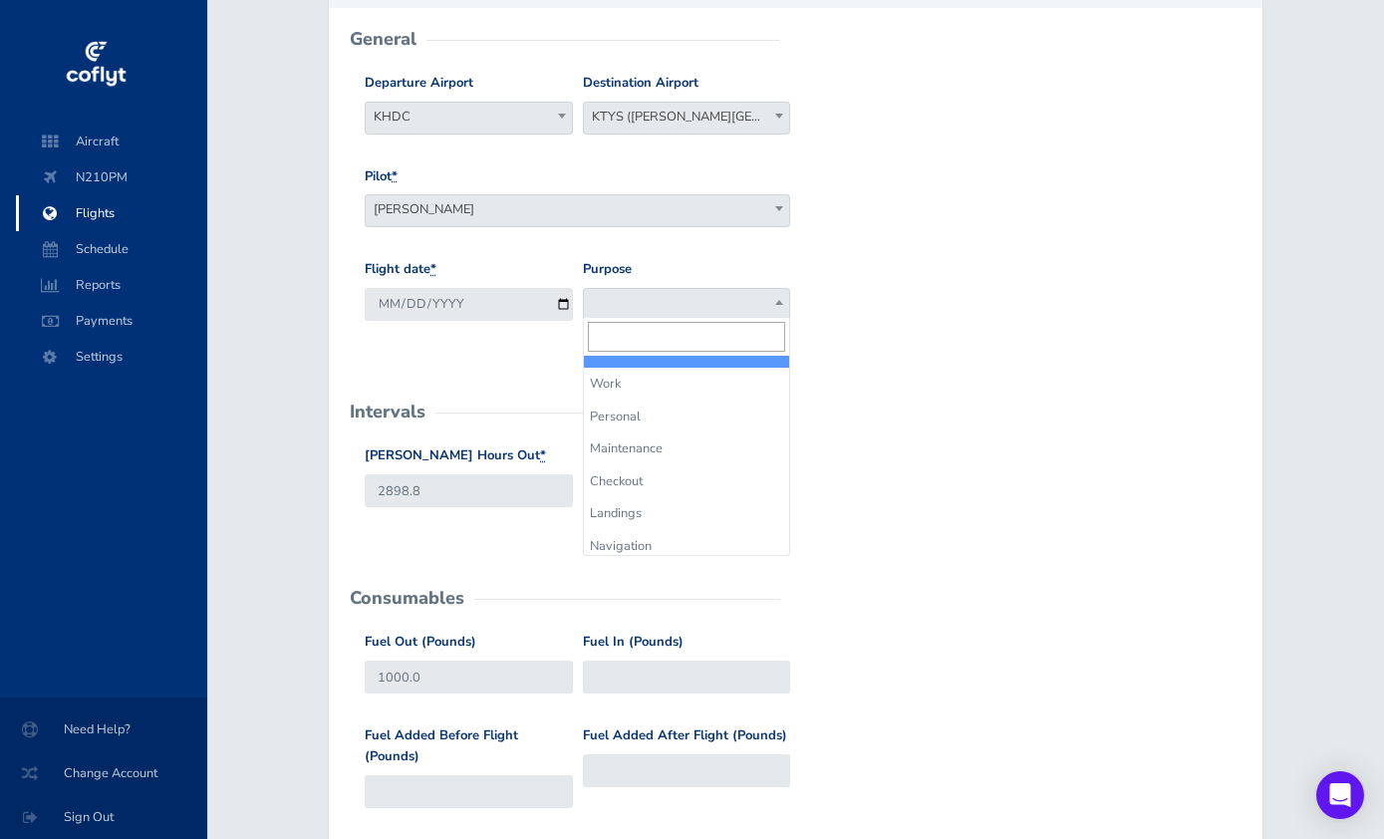
select select "Personal"
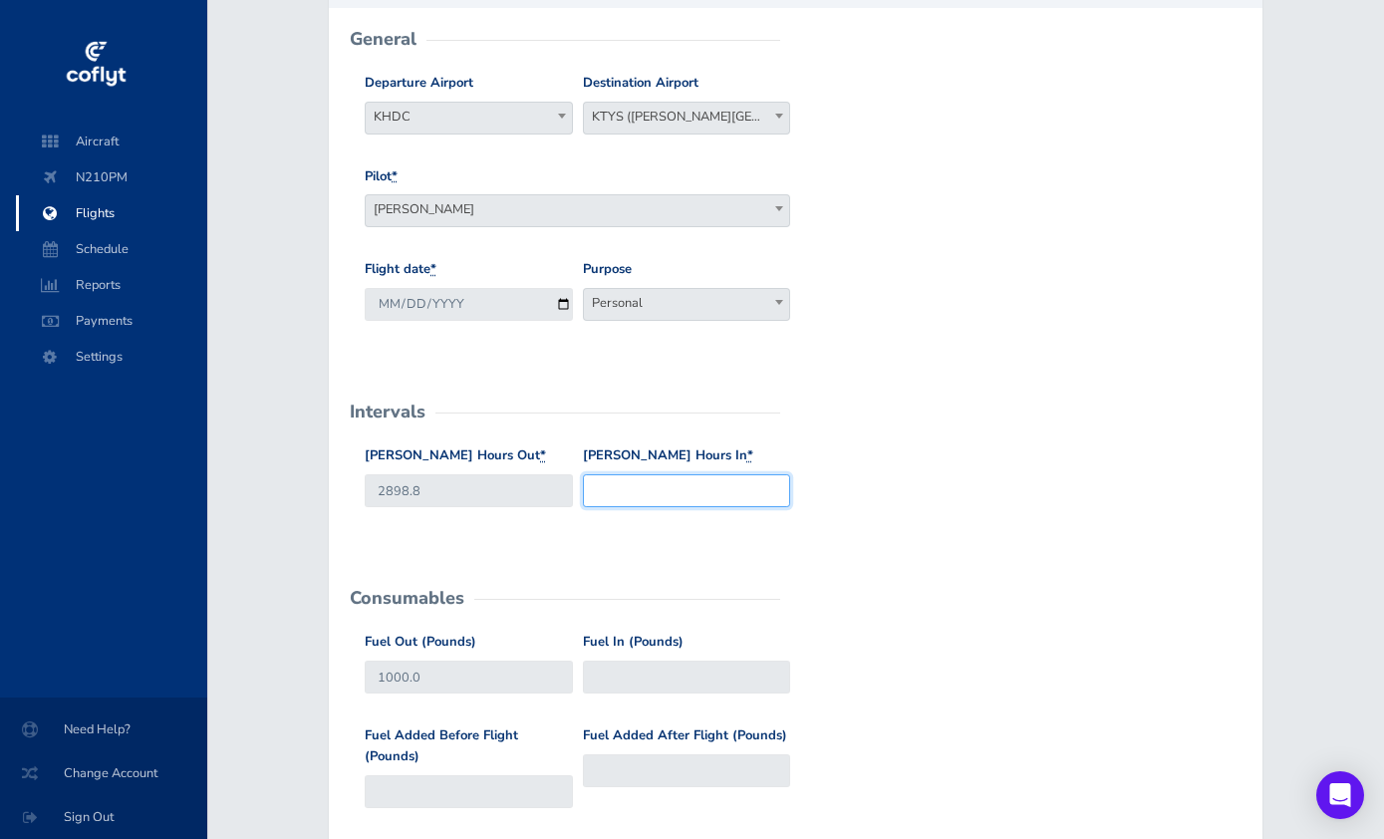
click at [673, 503] on input "[PERSON_NAME] Hours In *" at bounding box center [687, 490] width 208 height 33
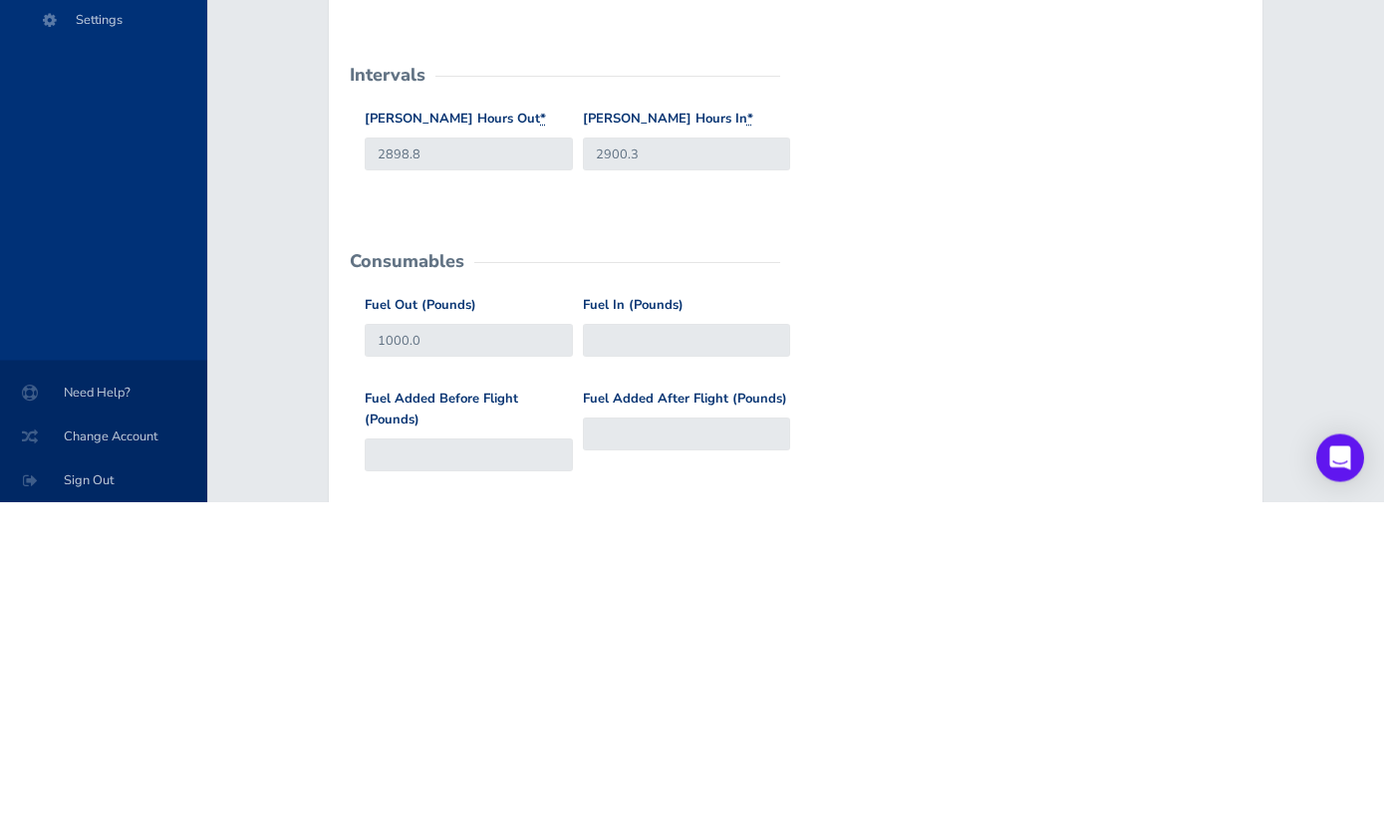
scroll to position [541, 0]
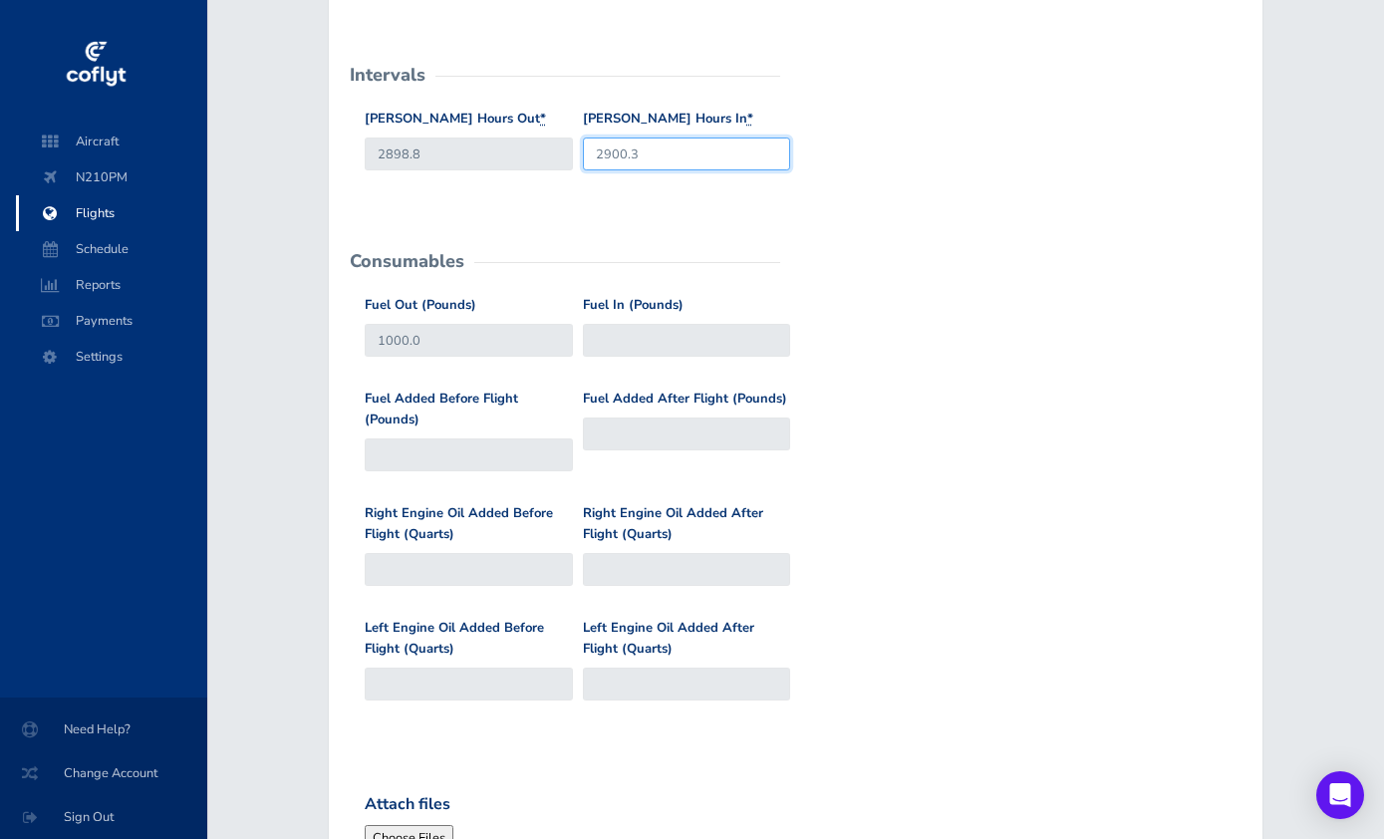
type input "2900.3"
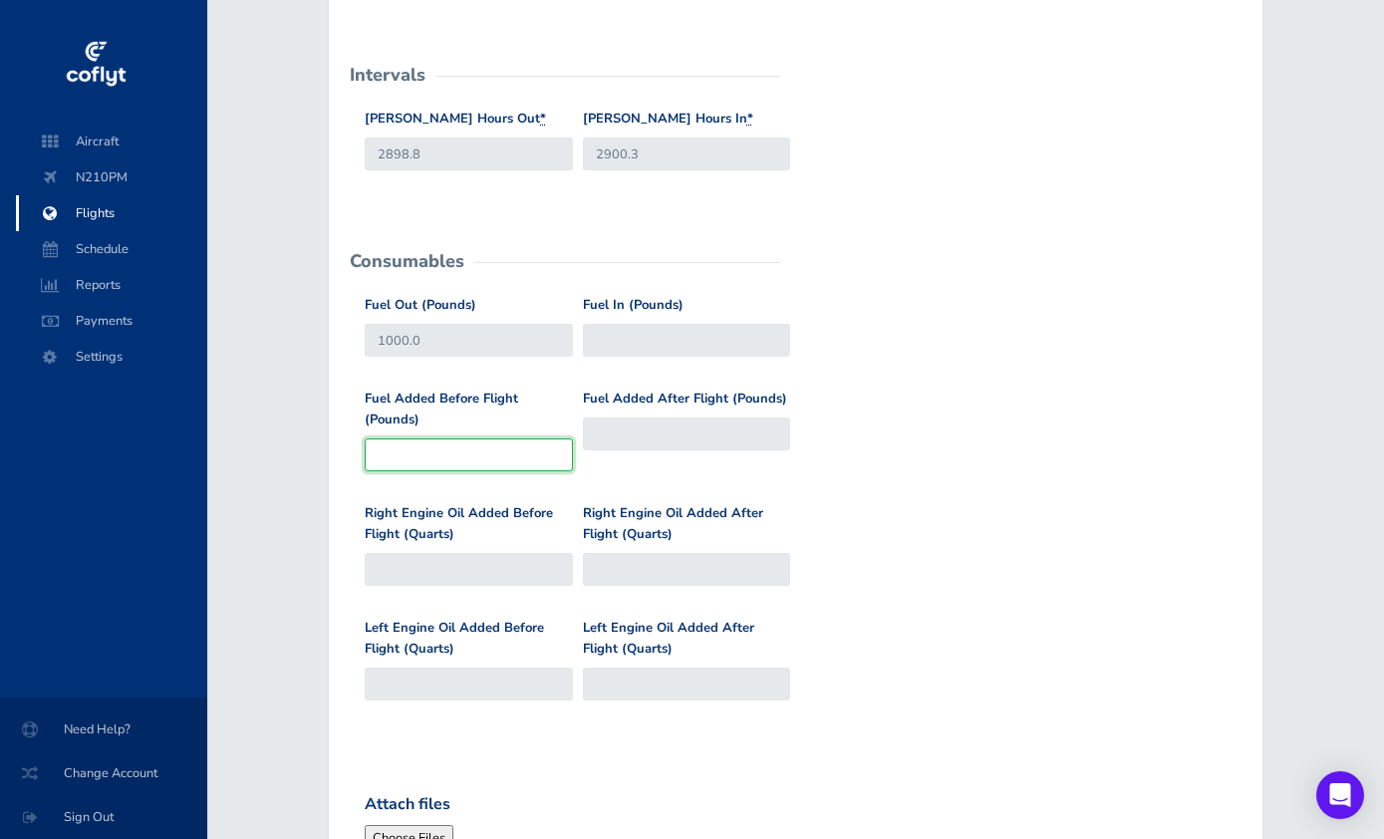
click at [468, 463] on input "Fuel Added Before Flight (Pounds)" at bounding box center [469, 454] width 208 height 33
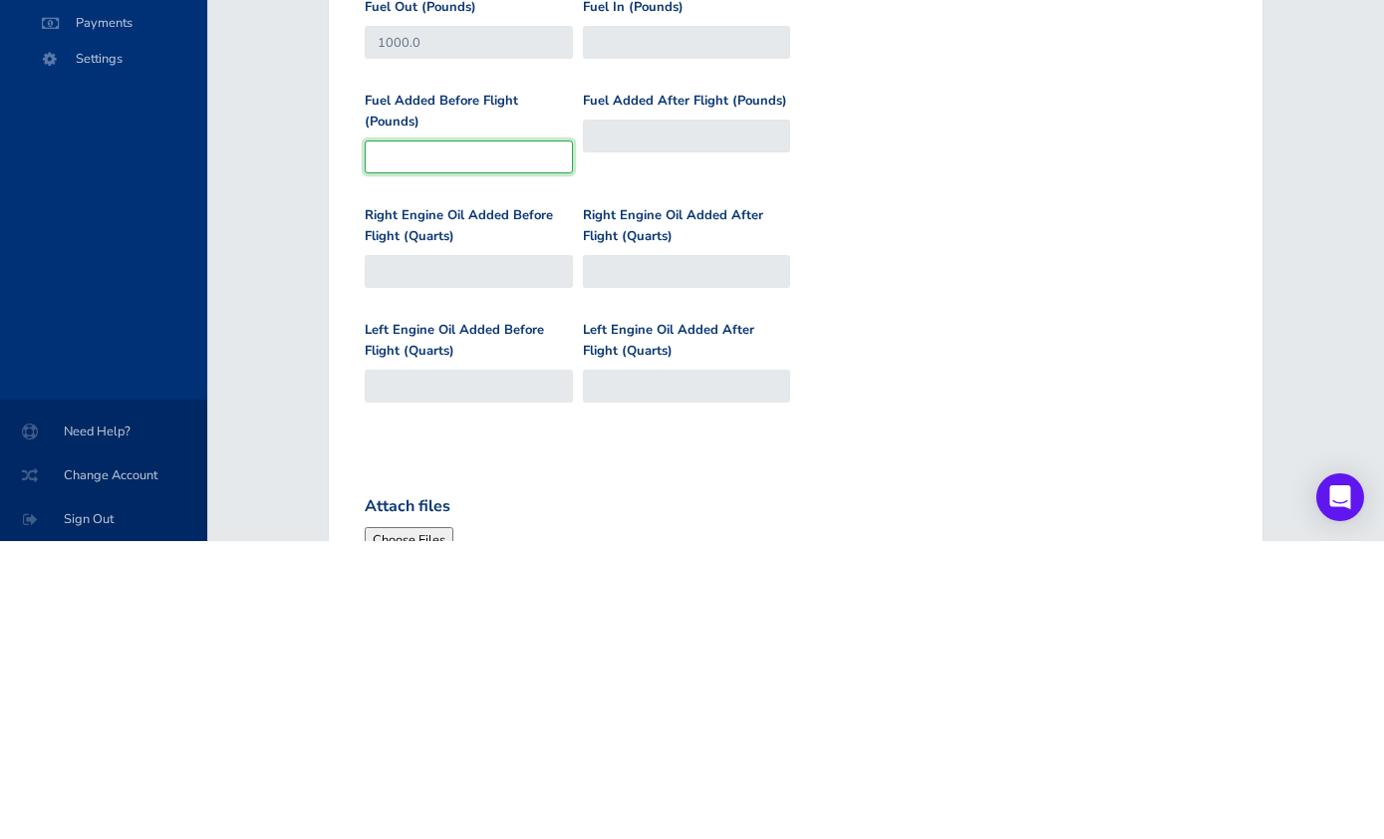
scroll to position [839, 0]
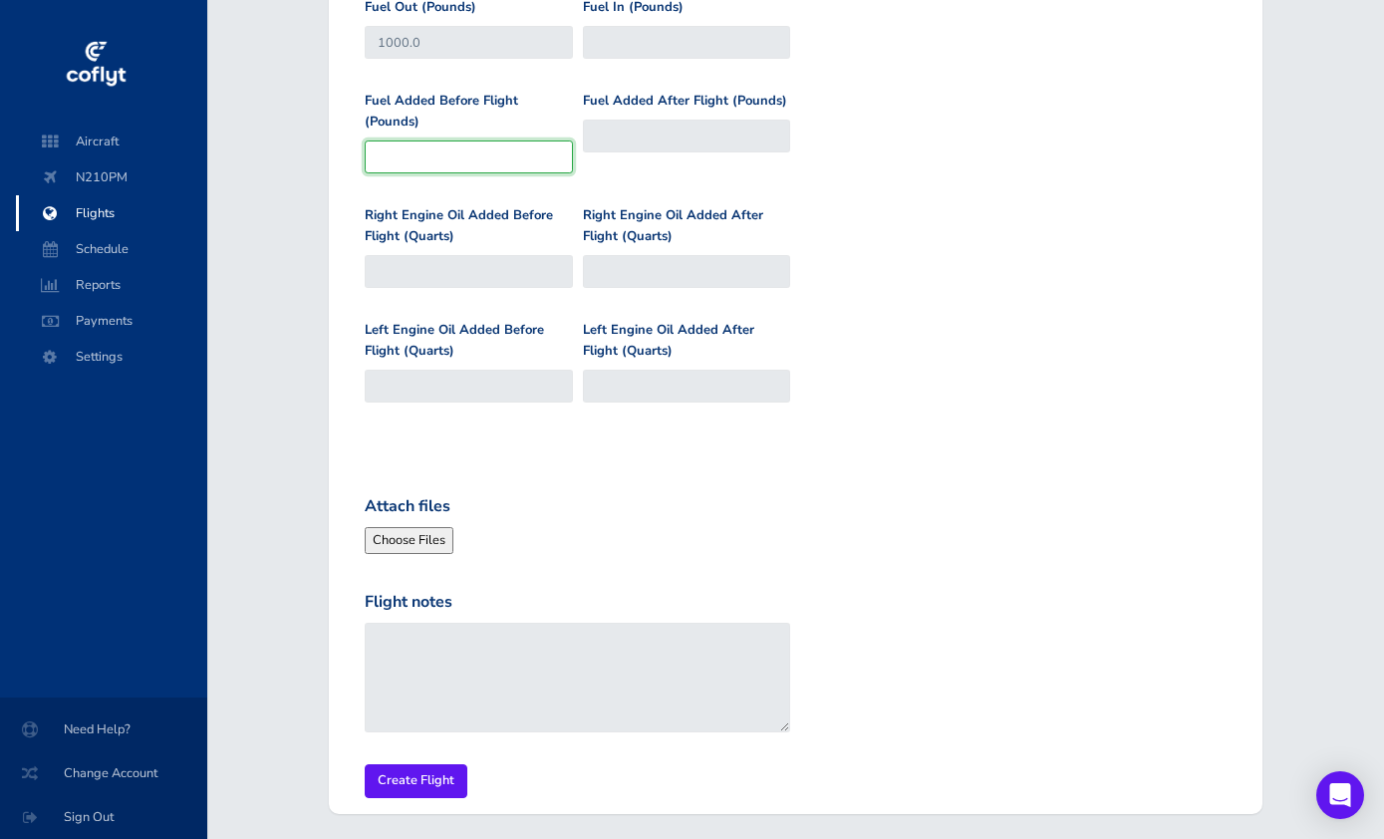
type input "1"
type input "1001"
type input "16"
type input "1016"
type input "168"
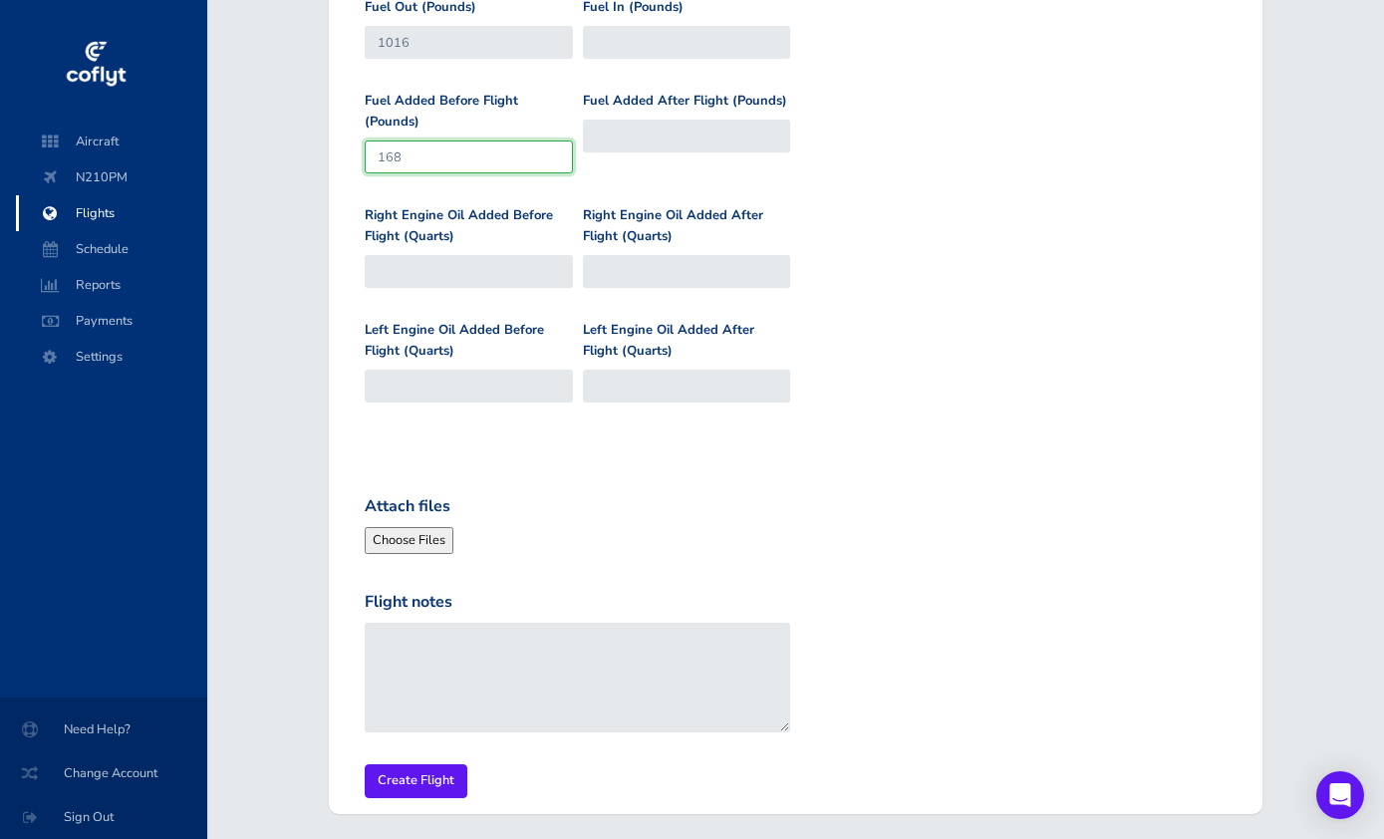
type input "1168"
type input "1682"
type input "2682"
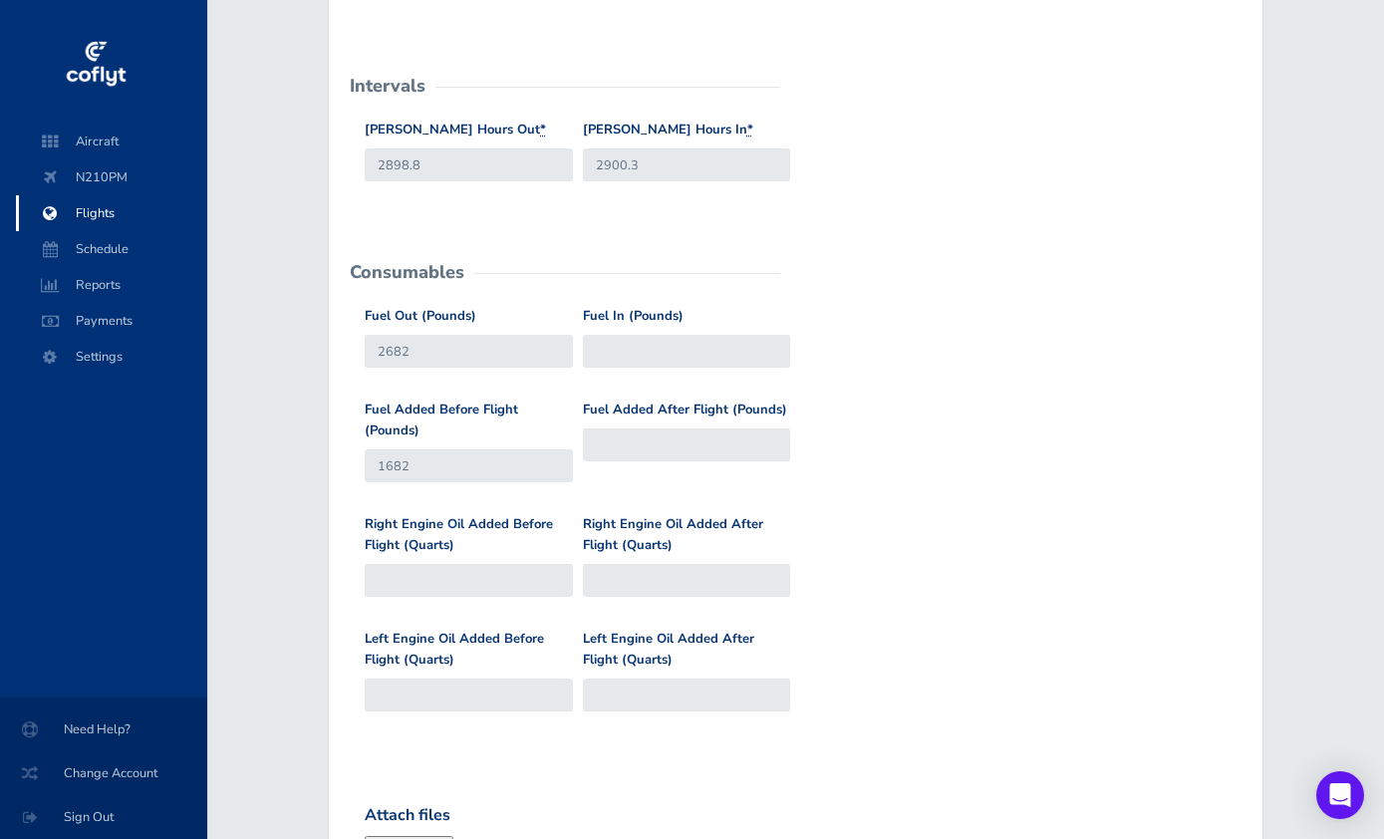
scroll to position [529, 0]
type input "1682"
click at [675, 348] on input "Fuel In (Pounds)" at bounding box center [687, 352] width 208 height 33
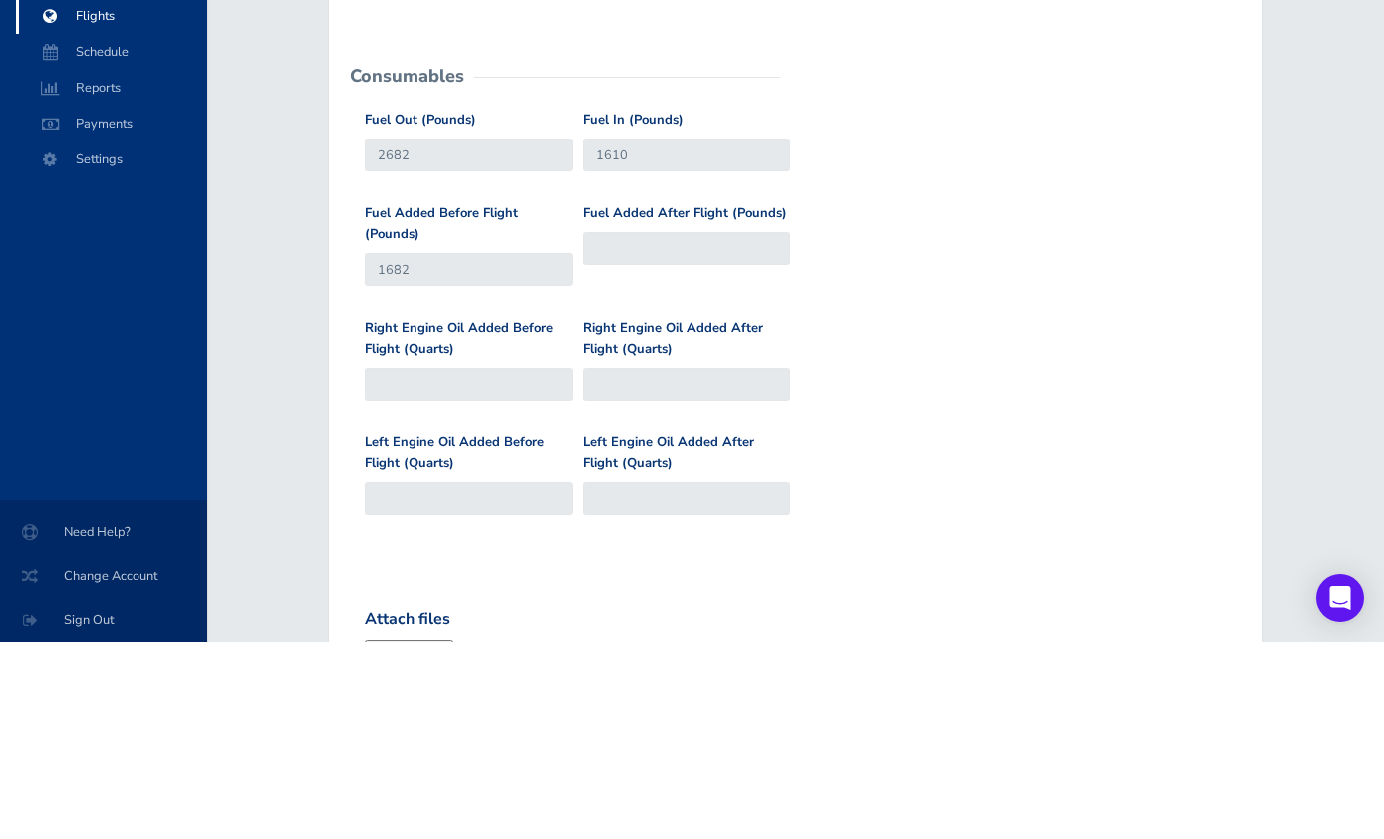
scroll to position [726, 0]
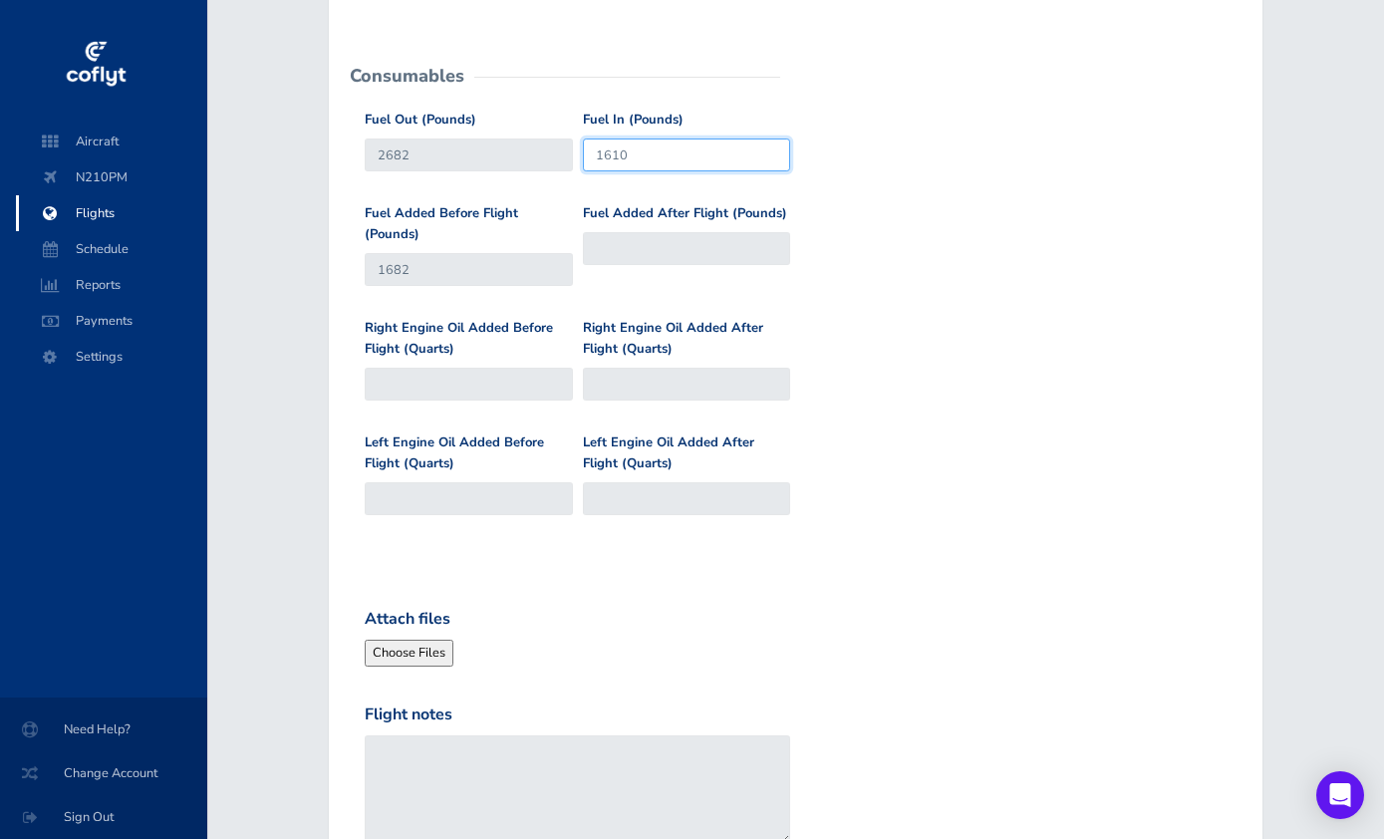
type input "1610"
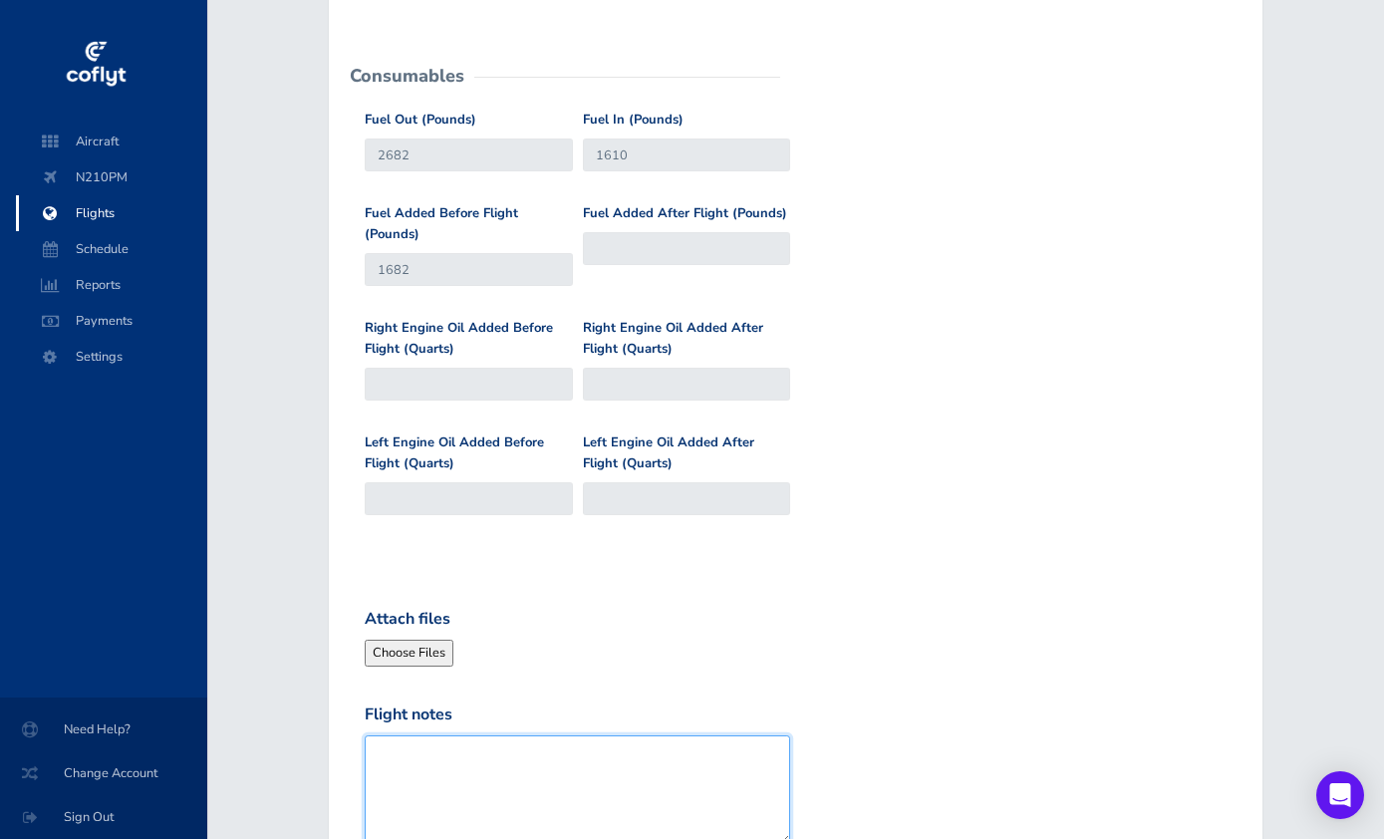
click at [484, 746] on textarea "Flight notes" at bounding box center [577, 790] width 425 height 110
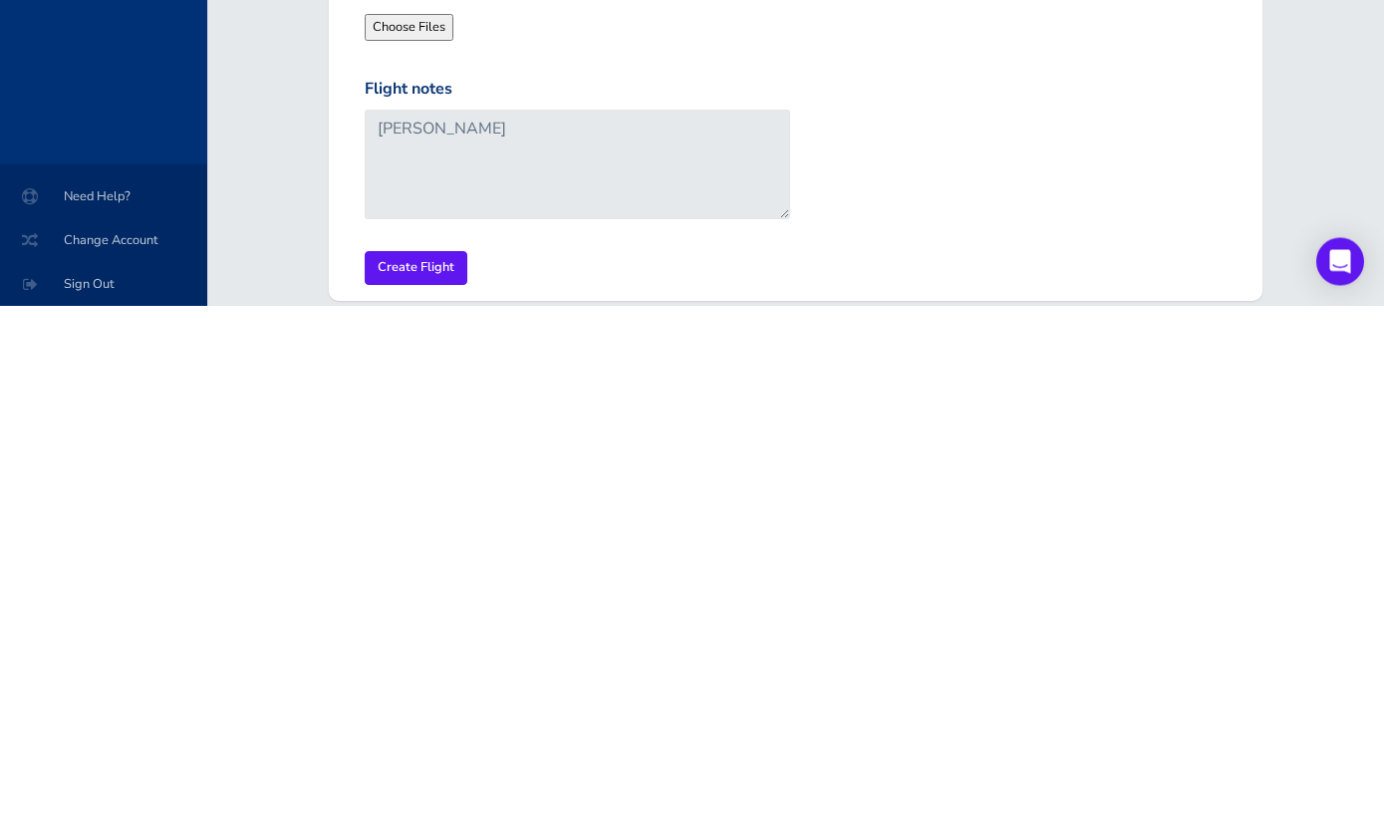
scroll to position [903, 0]
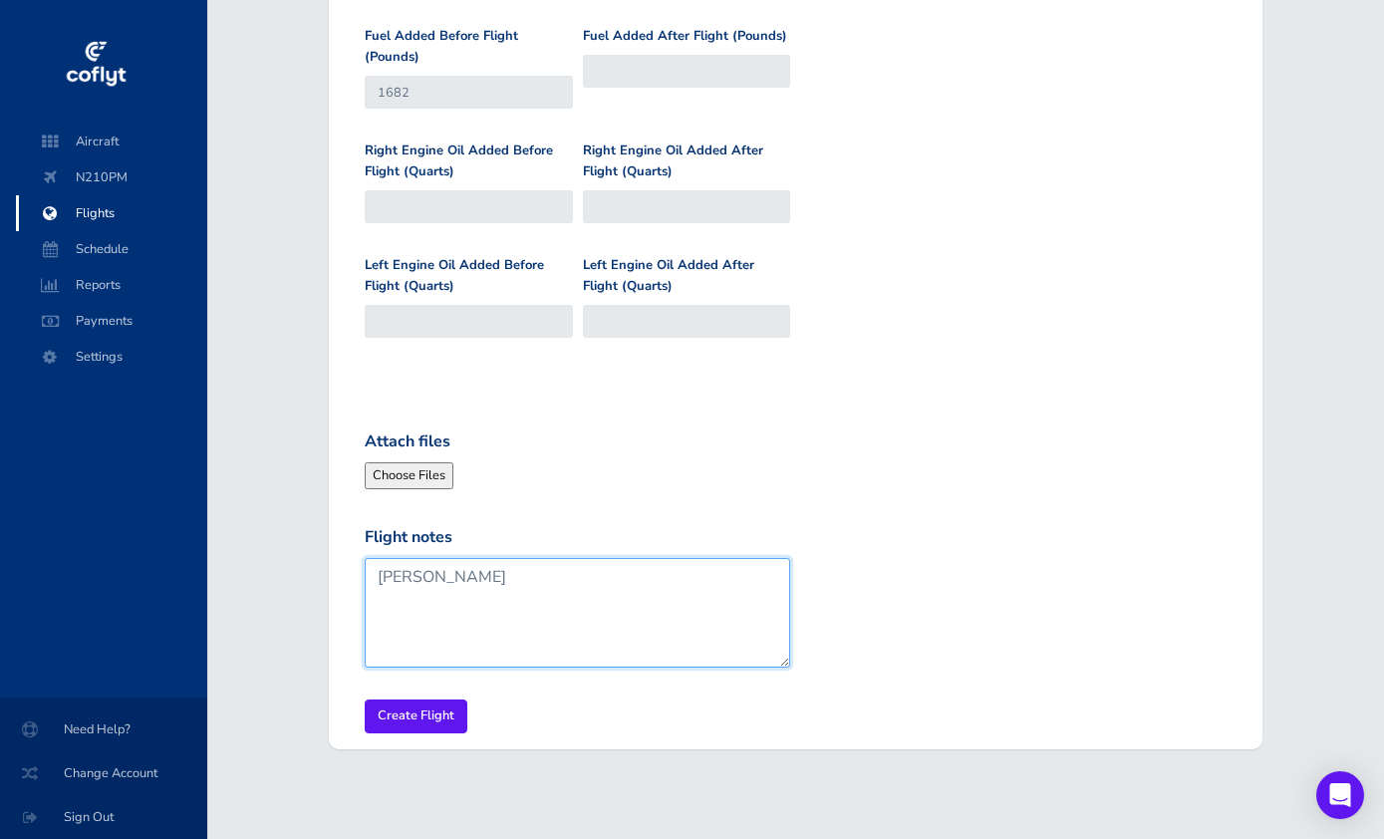
type textarea "[PERSON_NAME]"
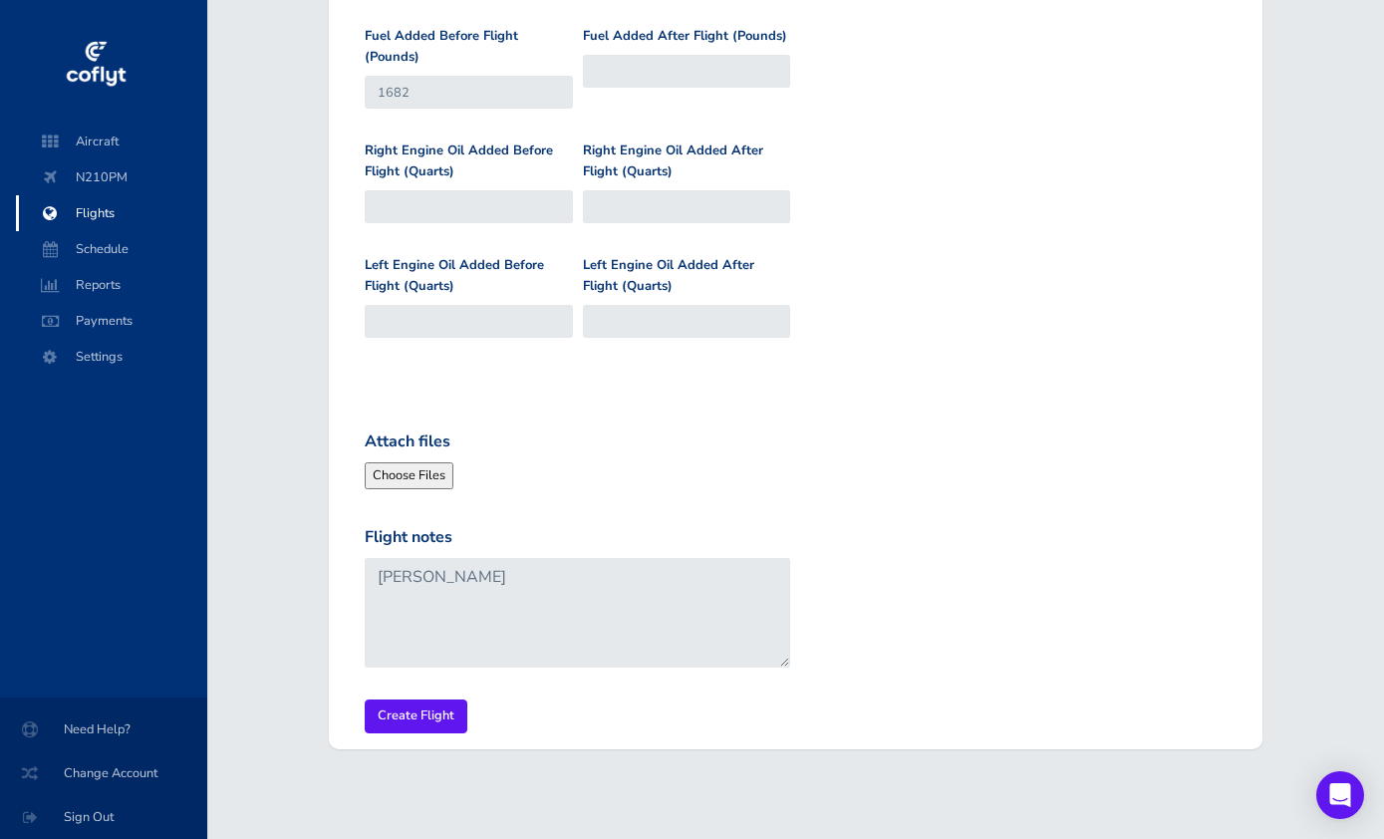
click at [421, 709] on input "Create Flight" at bounding box center [416, 715] width 103 height 33
